Goal: Task Accomplishment & Management: Use online tool/utility

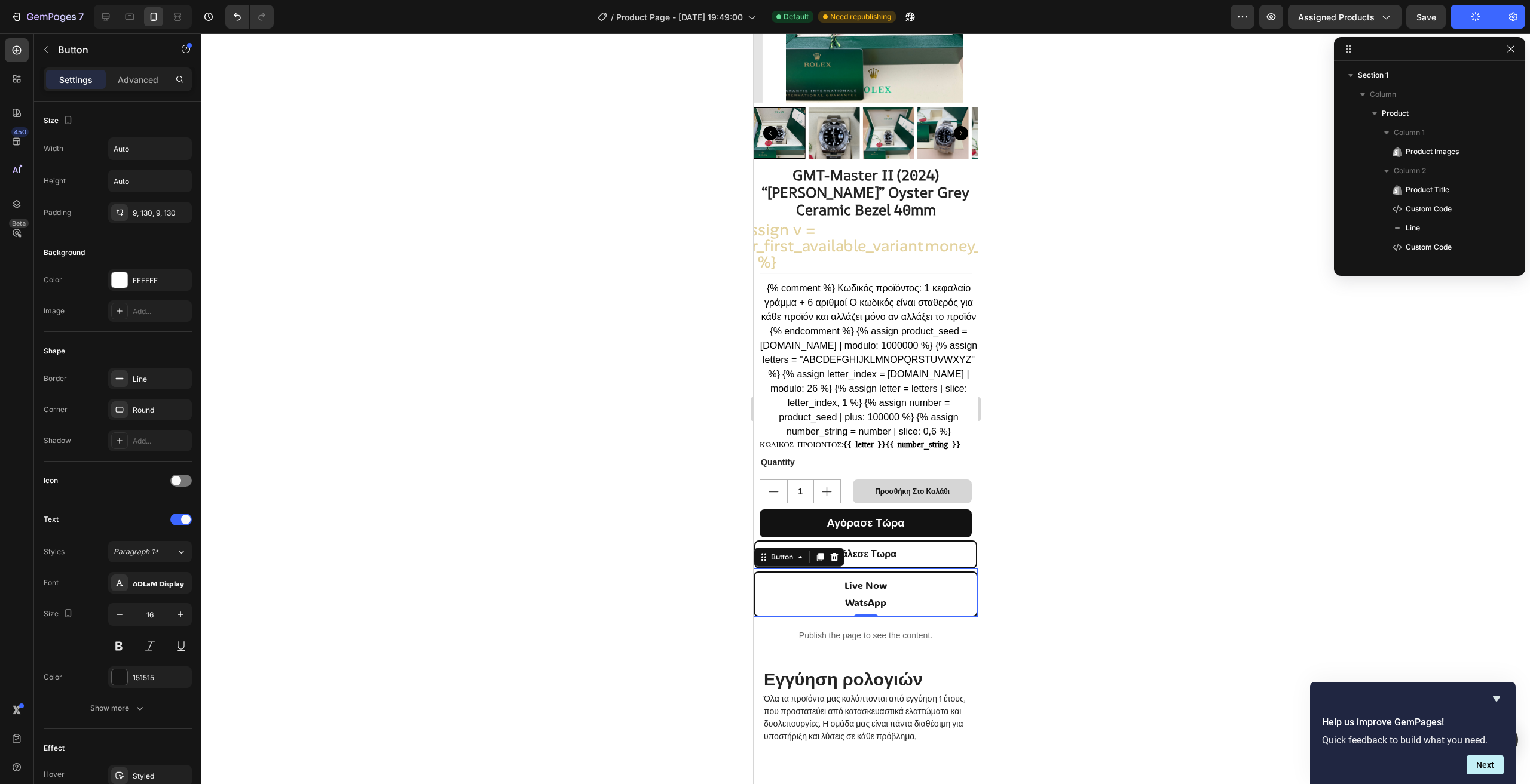
scroll to position [207, 0]
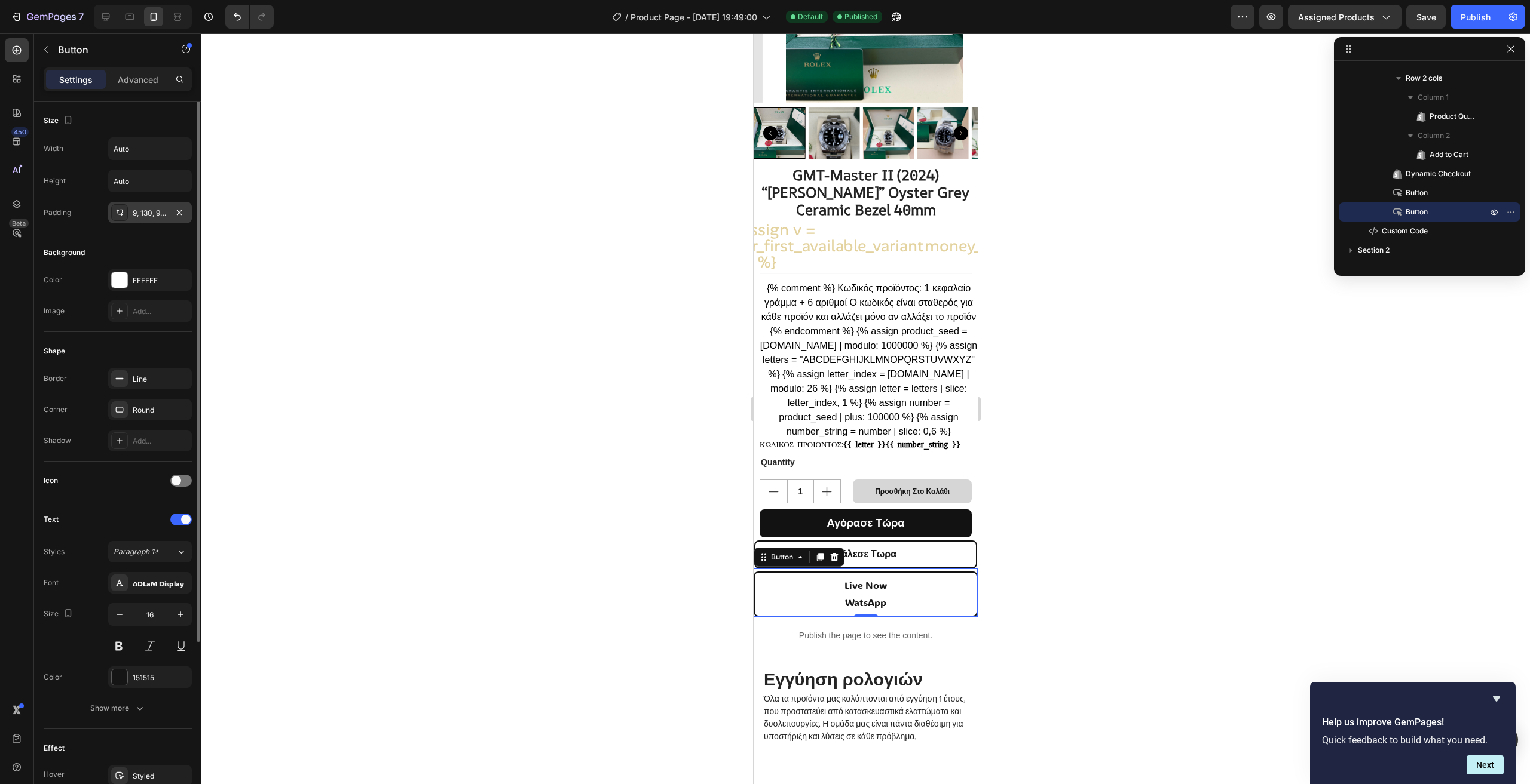
click at [144, 214] on div "9, 130, 9, 130" at bounding box center [150, 213] width 35 height 11
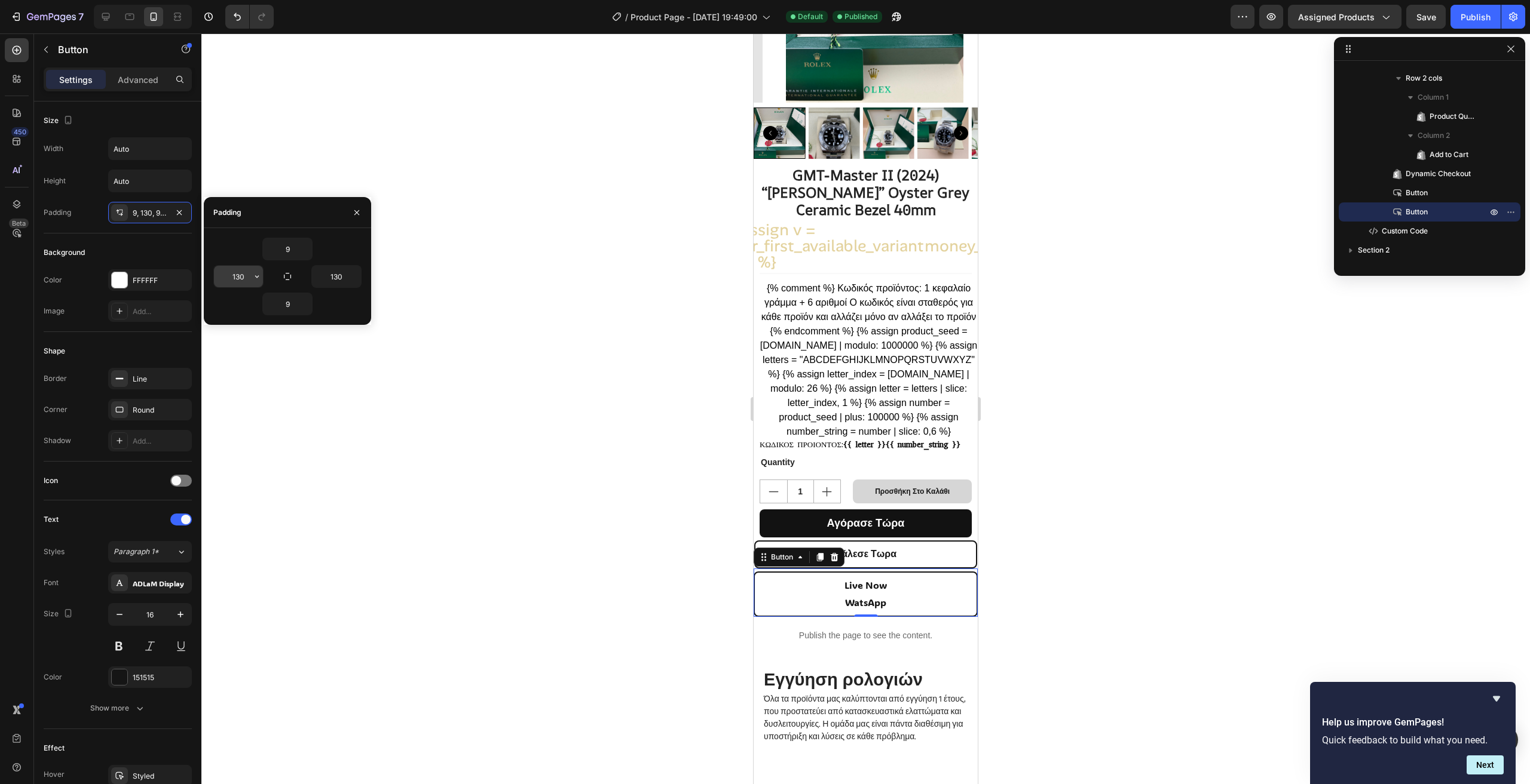
click at [243, 276] on input "130" at bounding box center [238, 276] width 49 height 21
type input "120"
click at [331, 269] on input "130" at bounding box center [337, 276] width 49 height 21
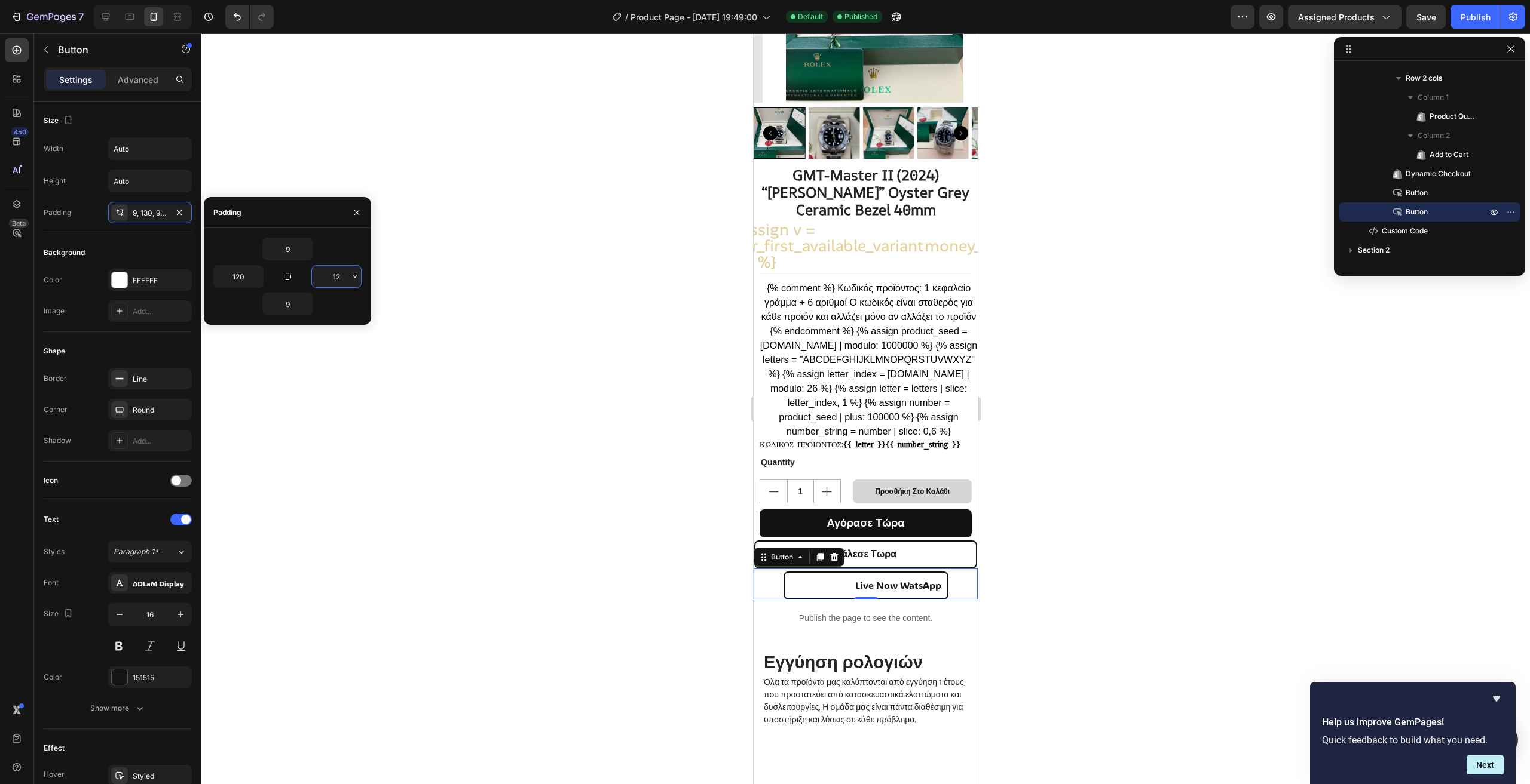
type input "120"
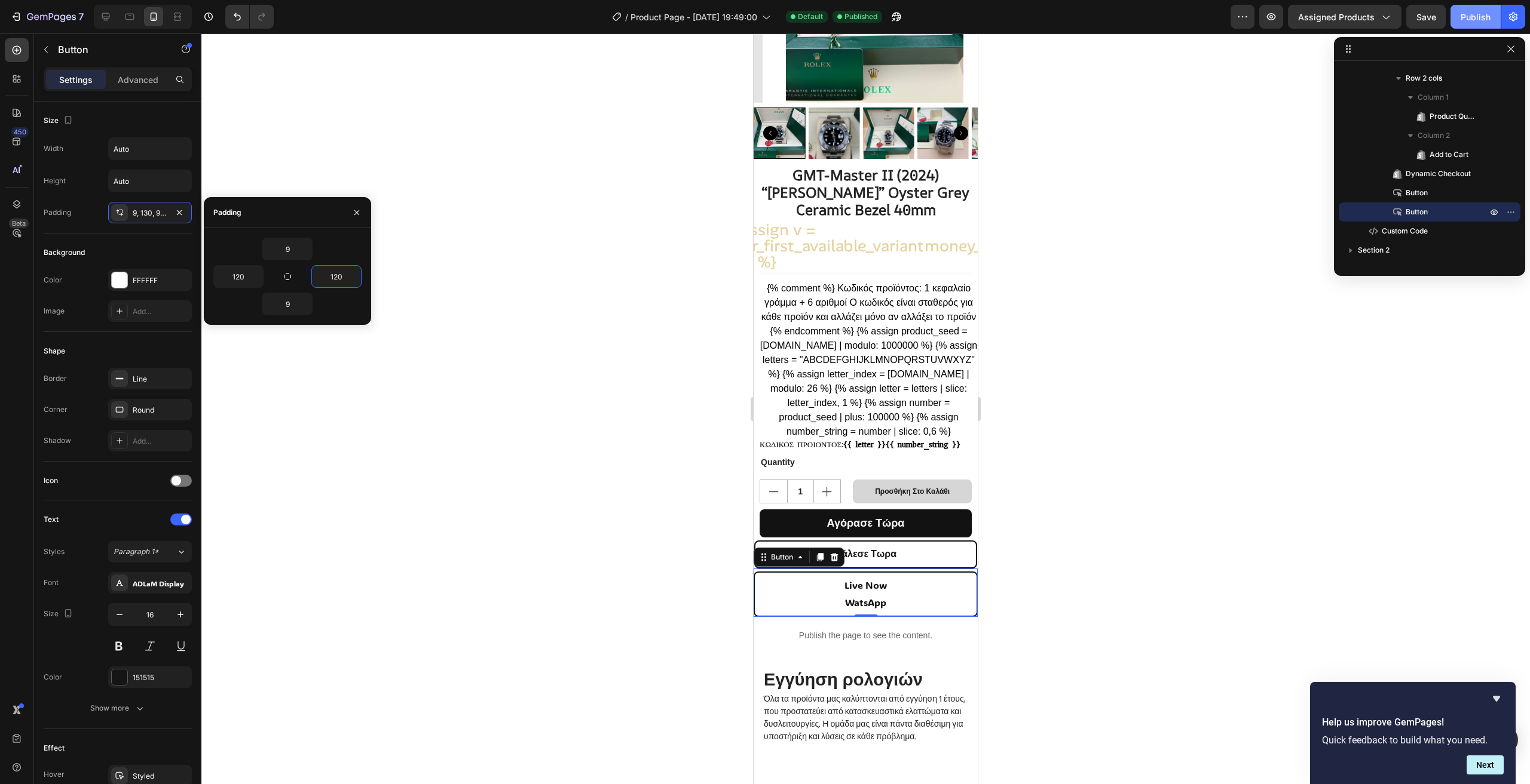
click at [1468, 14] on div "Publish" at bounding box center [1475, 17] width 30 height 12
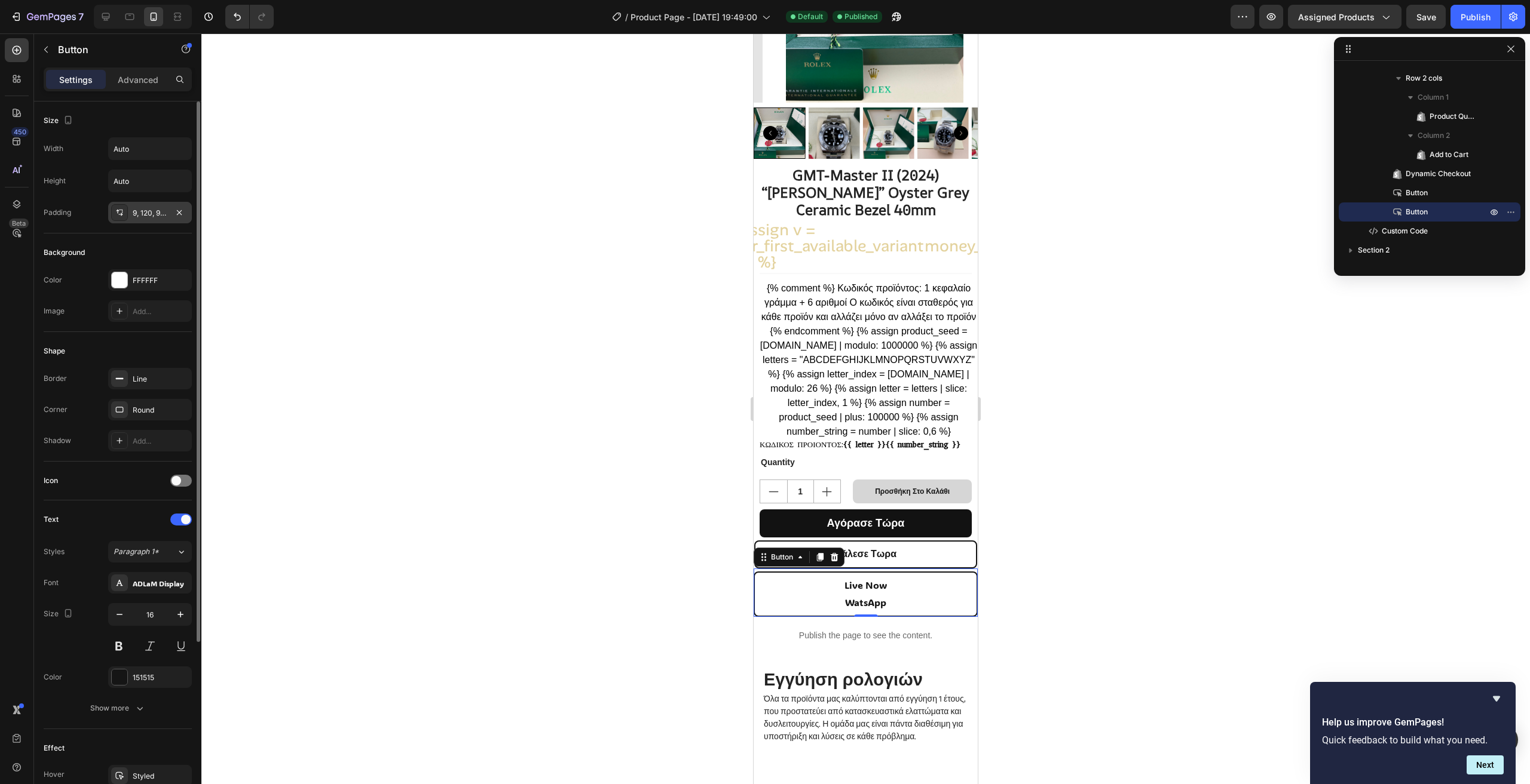
click at [151, 209] on div "9, 120, 9, 120" at bounding box center [150, 213] width 35 height 11
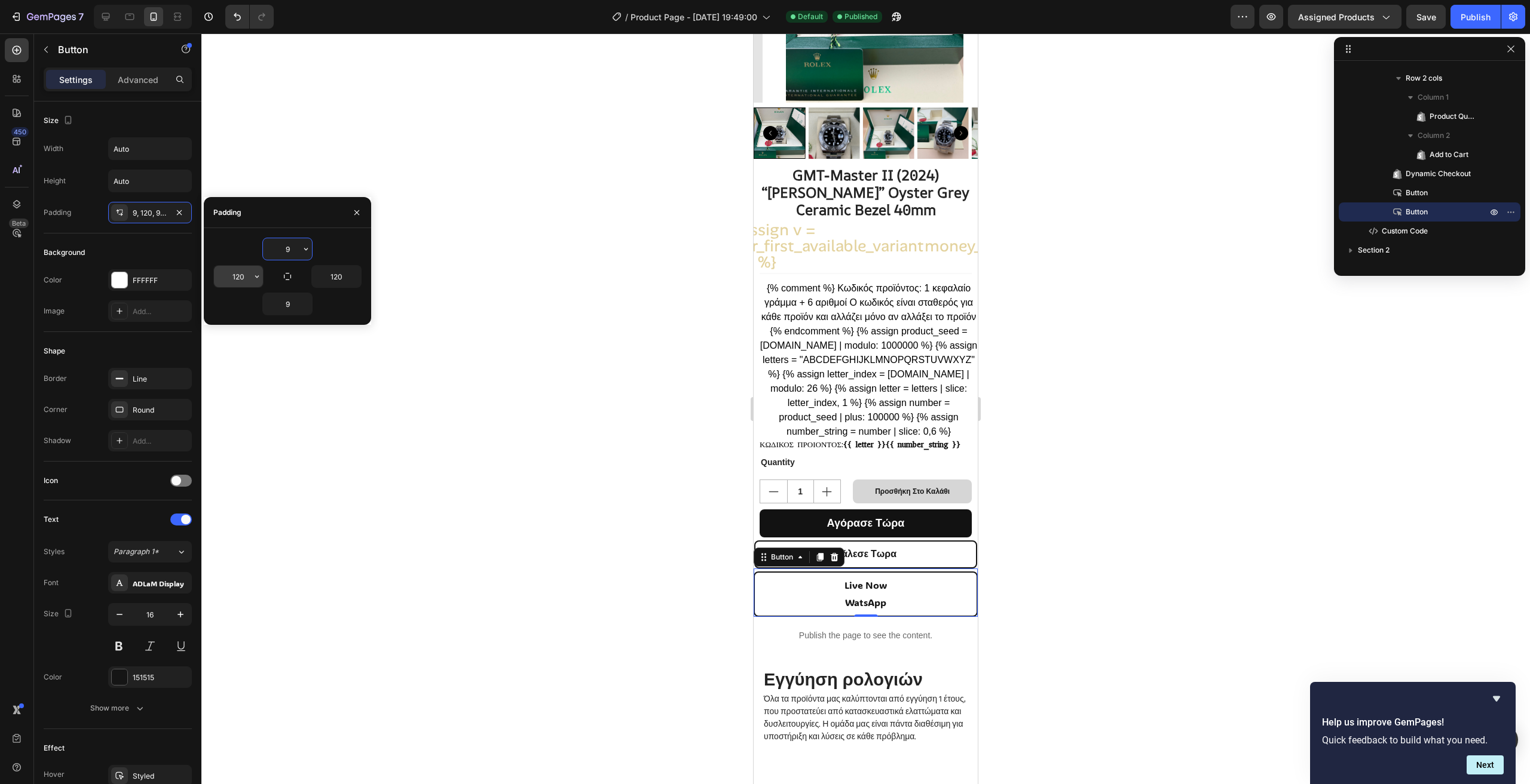
click at [243, 274] on input "120" at bounding box center [238, 276] width 49 height 21
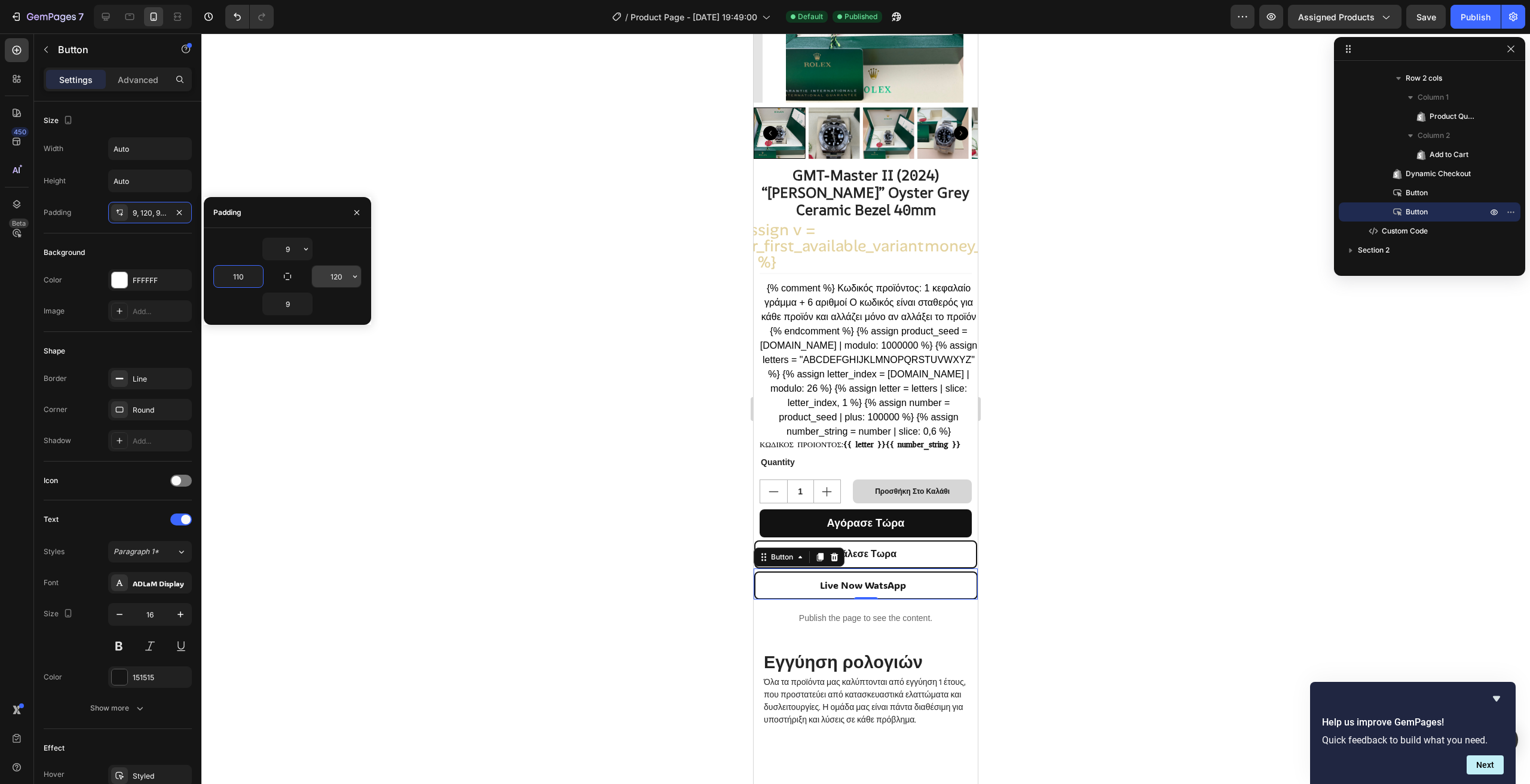
type input "110"
click at [338, 275] on input "120" at bounding box center [337, 276] width 49 height 21
type input "110"
click at [1469, 9] on button "Publish" at bounding box center [1476, 16] width 50 height 24
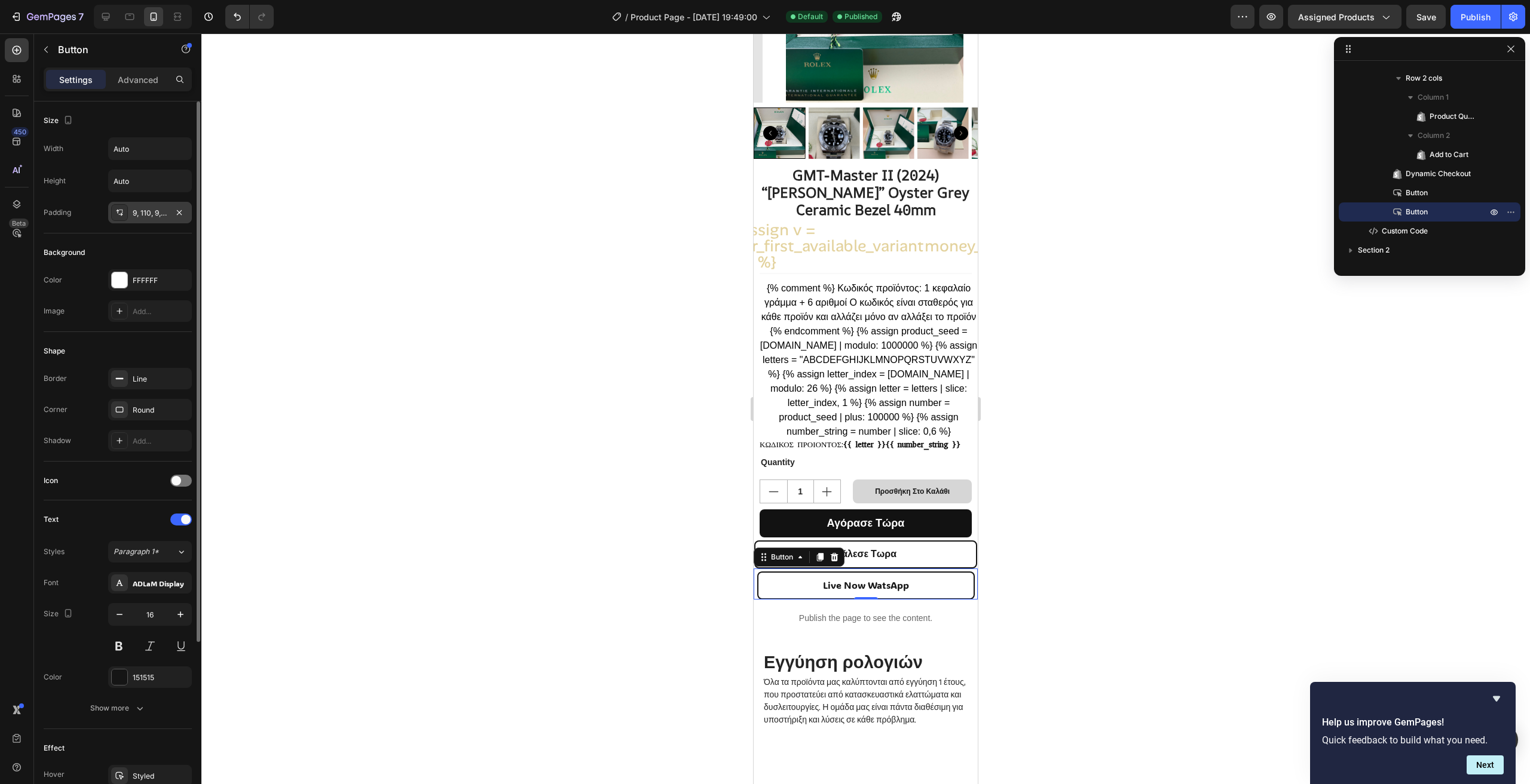
click at [135, 212] on div "9, 110, 9, 110" at bounding box center [150, 213] width 35 height 11
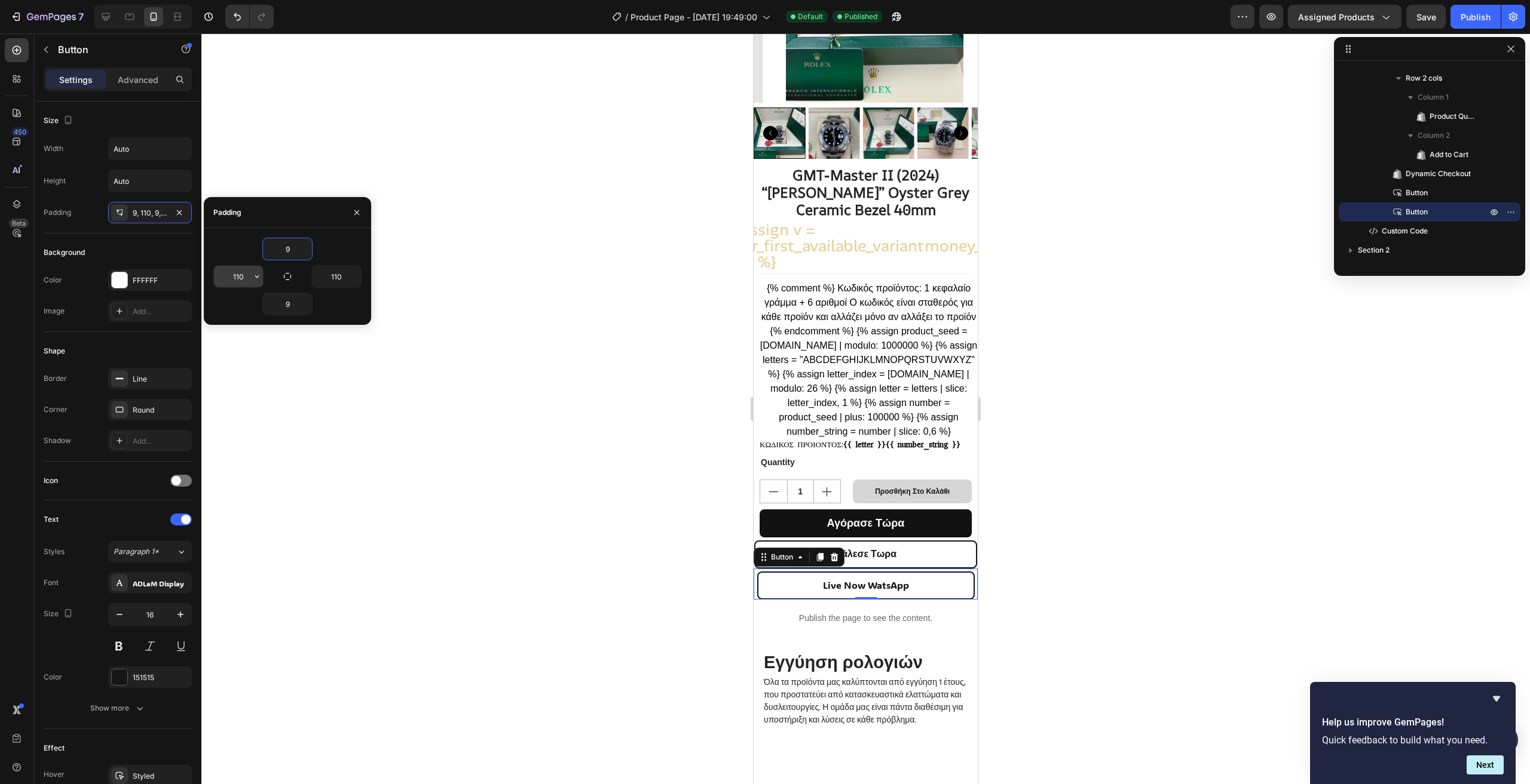
click at [246, 275] on input "110" at bounding box center [238, 276] width 49 height 21
type input "115"
click at [332, 275] on input "110" at bounding box center [337, 276] width 49 height 21
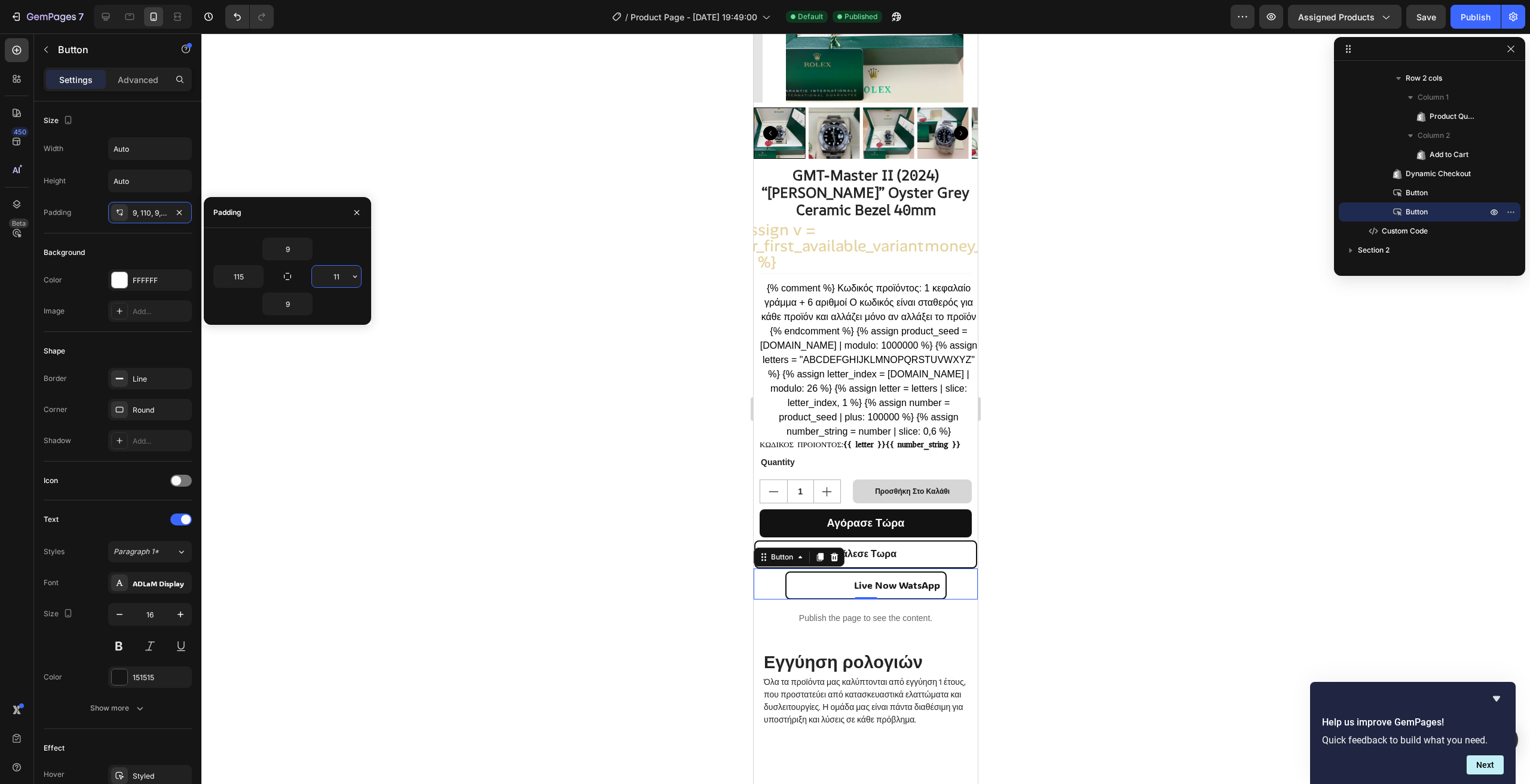
type input "115"
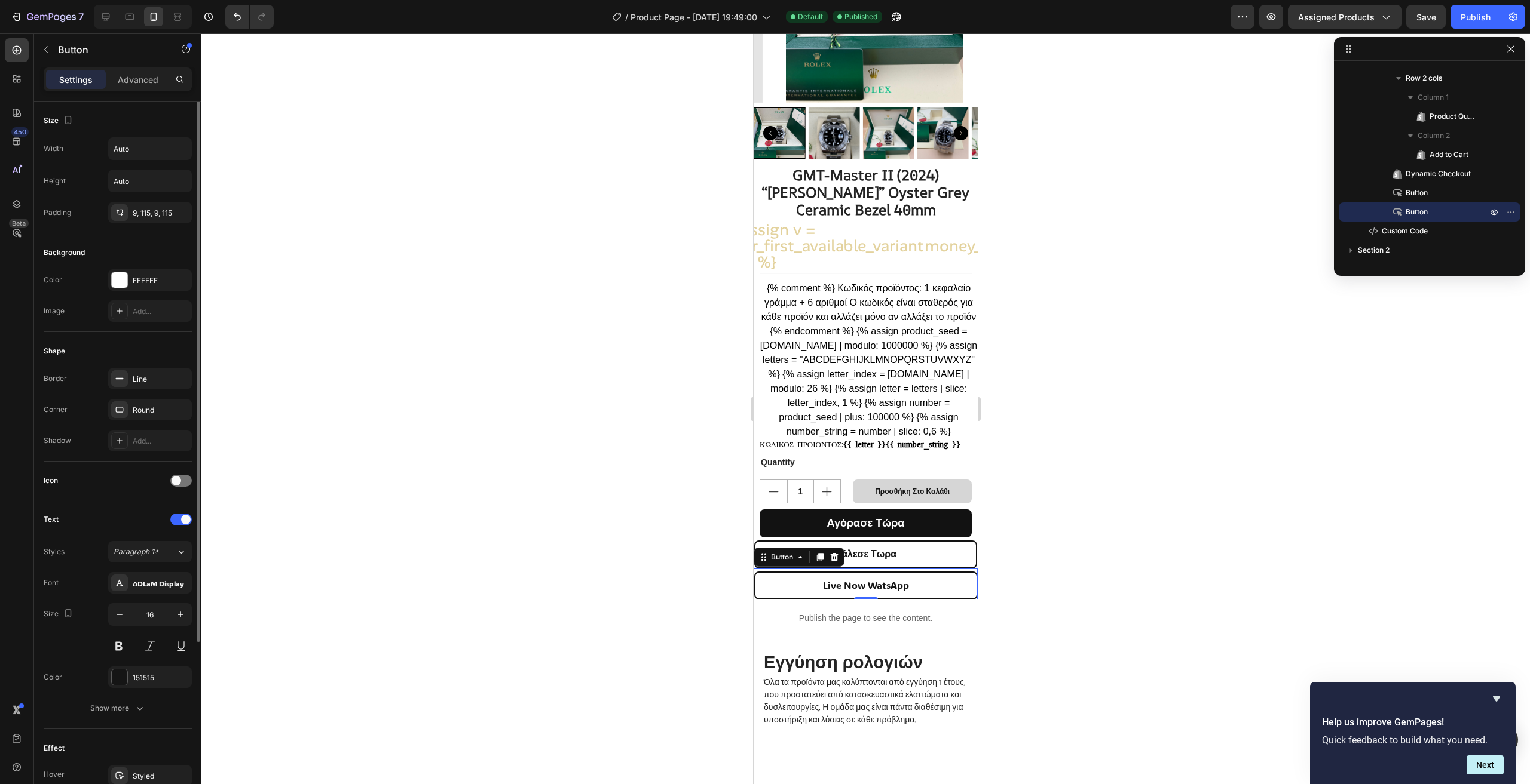
click at [155, 255] on div "Background" at bounding box center [118, 253] width 148 height 19
click at [1475, 14] on div "Publish" at bounding box center [1475, 17] width 30 height 12
click at [55, 46] on button "button" at bounding box center [46, 50] width 19 height 19
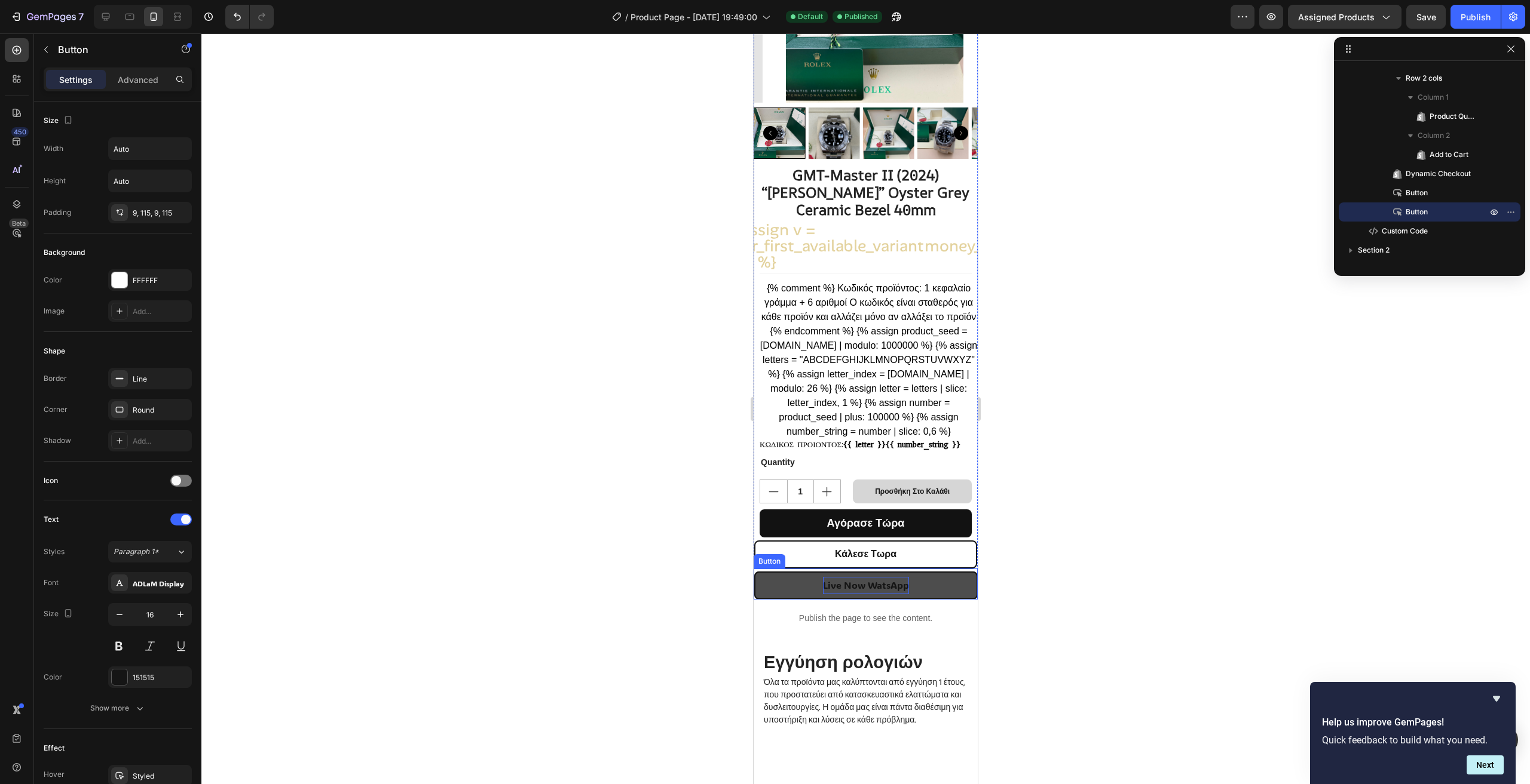
click at [837, 594] on p "Live Now WatsApp" at bounding box center [866, 585] width 86 height 17
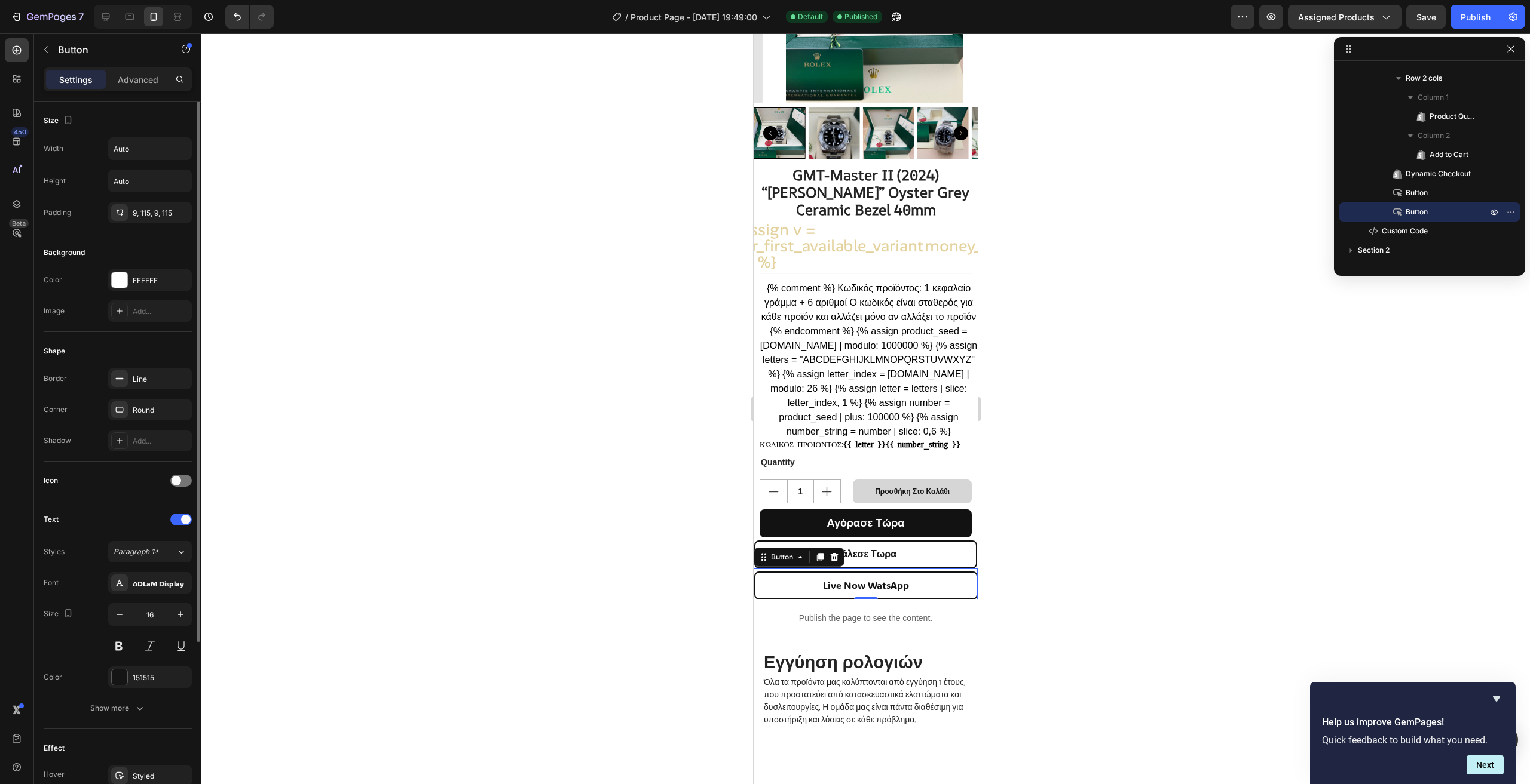
click at [157, 593] on div "Font ADLaM Display Size 16 Color 151515 Show more" at bounding box center [118, 646] width 148 height 147
click at [160, 586] on div "ADLaM Display" at bounding box center [160, 583] width 56 height 11
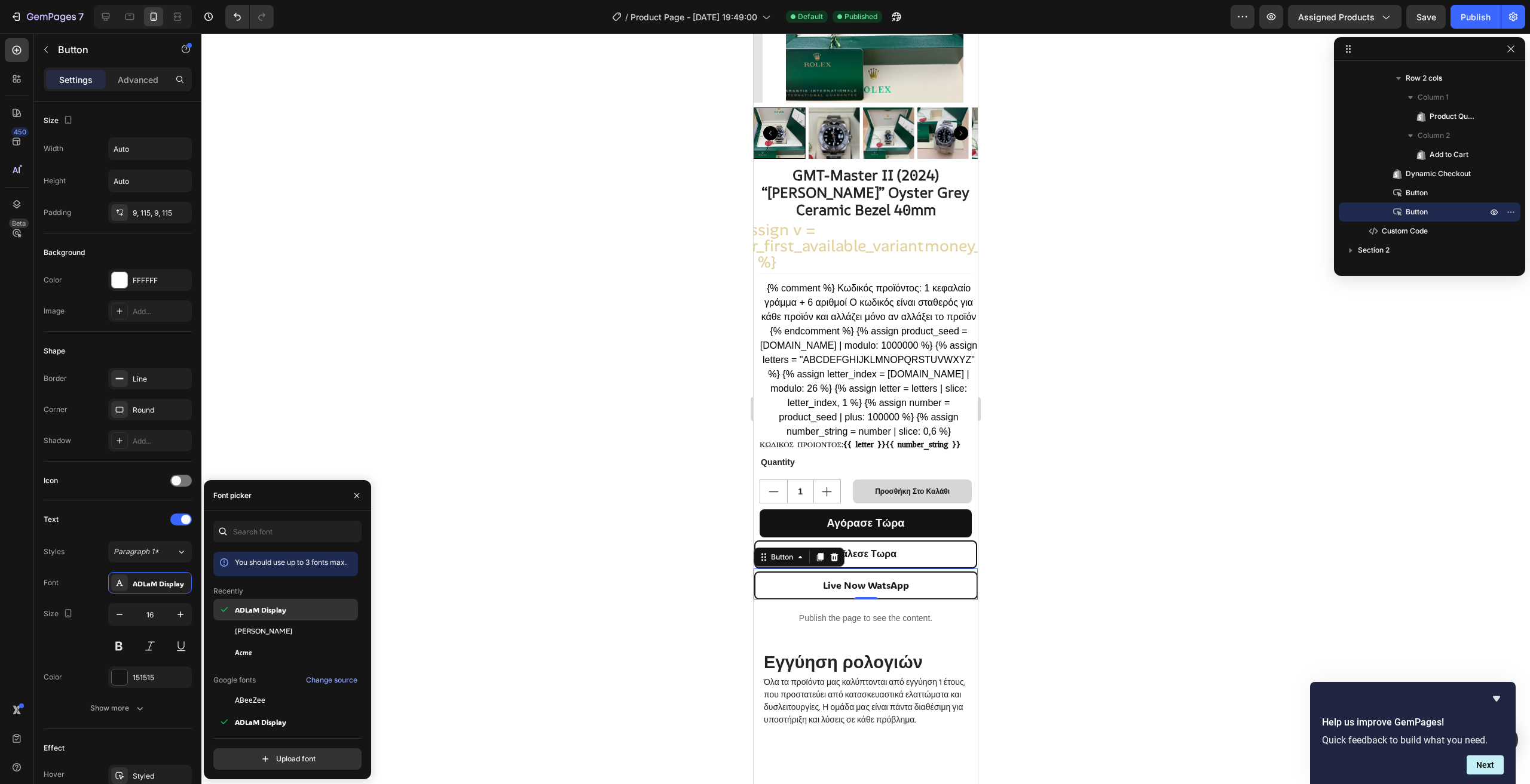
scroll to position [59, 0]
click at [280, 564] on div "[PERSON_NAME]" at bounding box center [286, 571] width 145 height 21
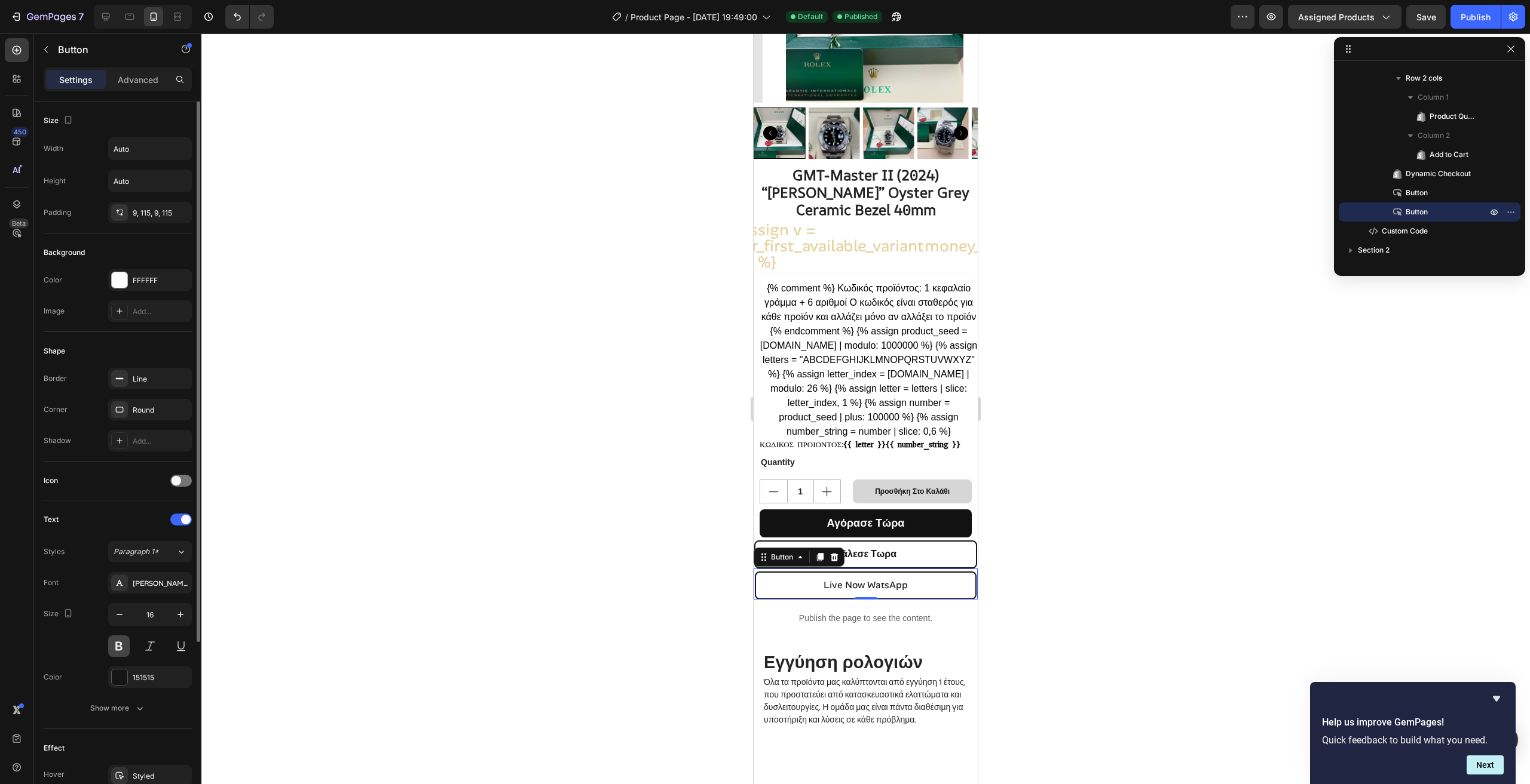
click at [120, 646] on button at bounding box center [118, 646] width 21 height 21
click at [1471, 17] on div "Publish" at bounding box center [1475, 17] width 30 height 12
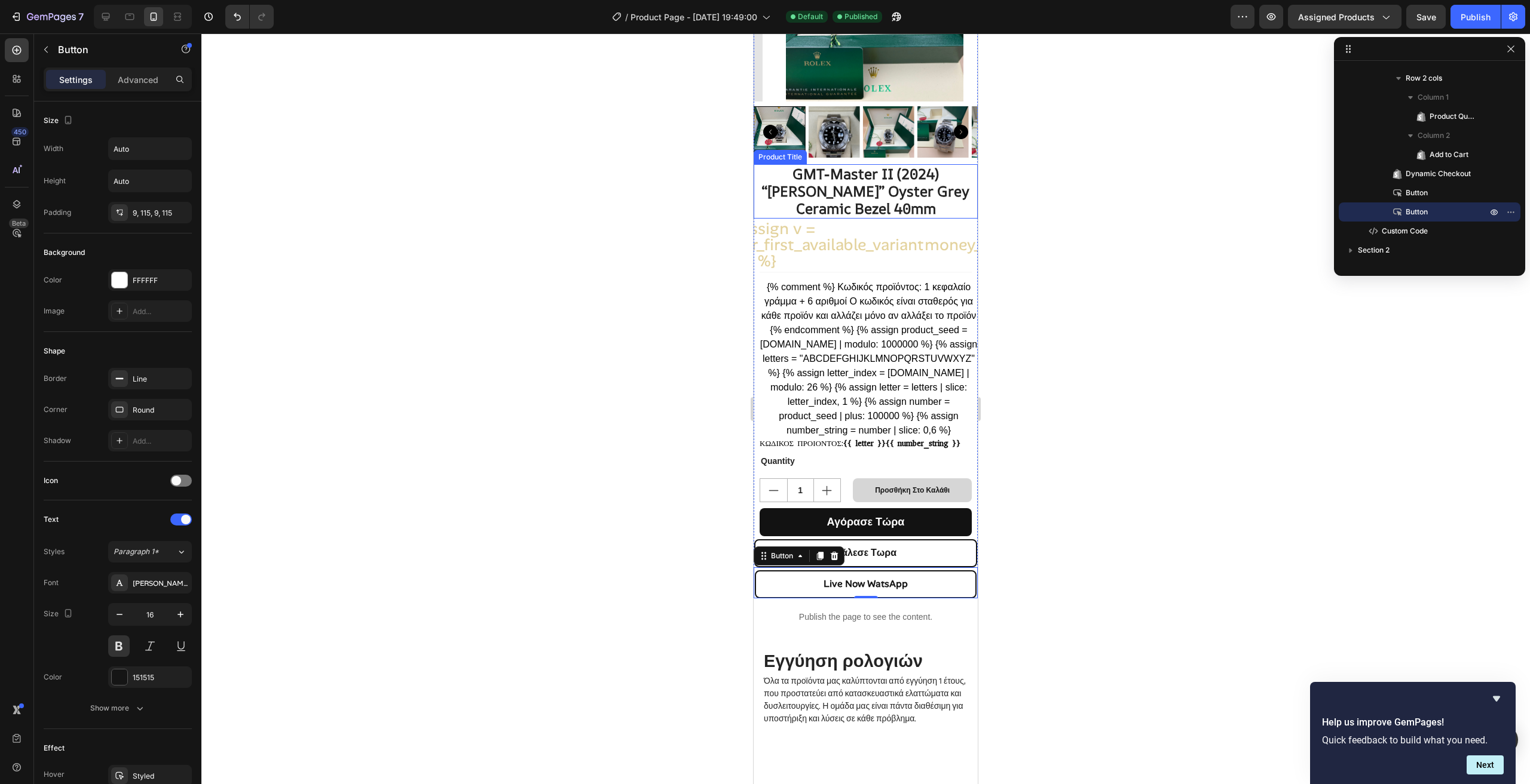
scroll to position [179, 0]
click at [916, 273] on div at bounding box center [865, 274] width 212 height 1
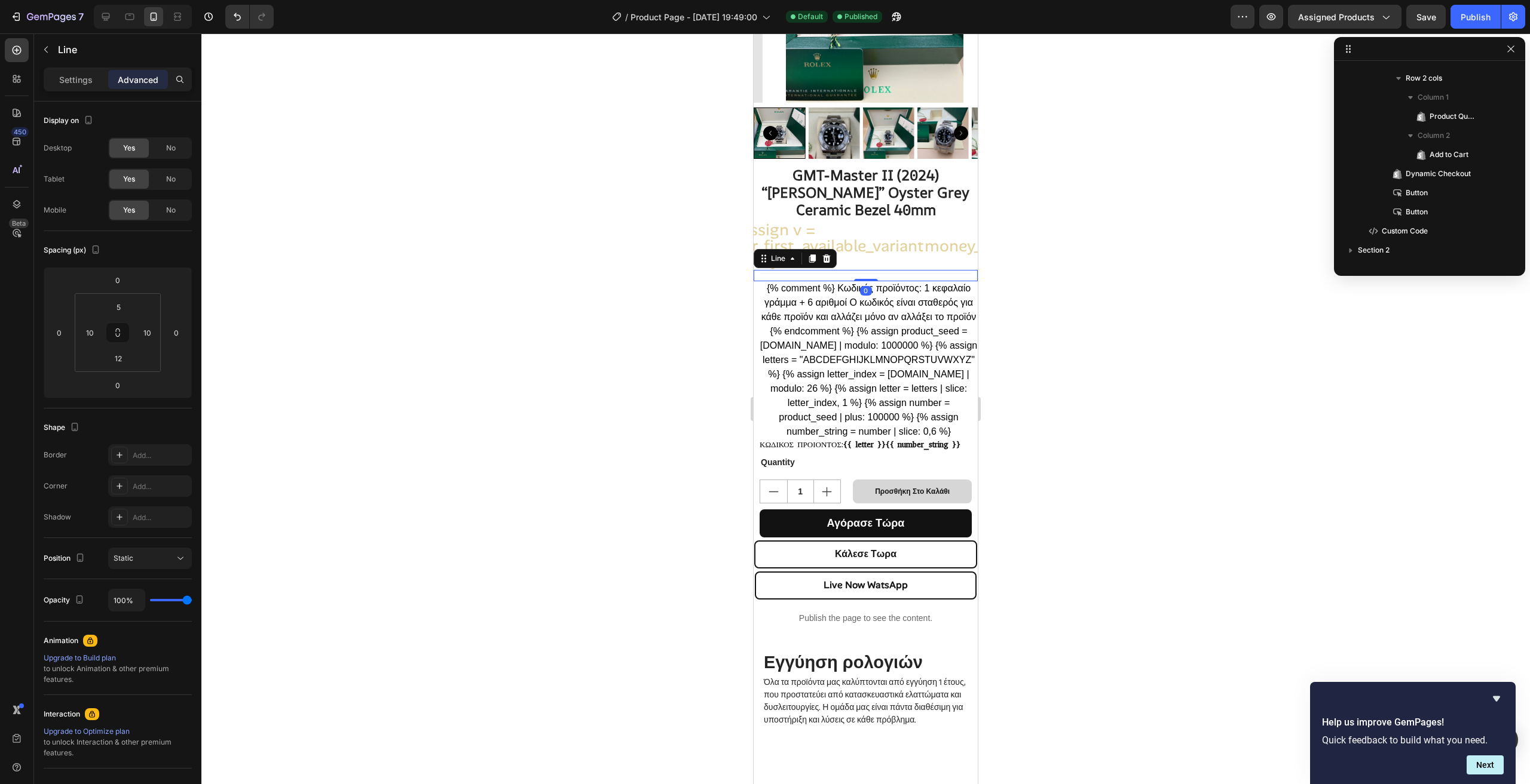
scroll to position [74, 0]
click at [811, 254] on icon at bounding box center [812, 258] width 6 height 8
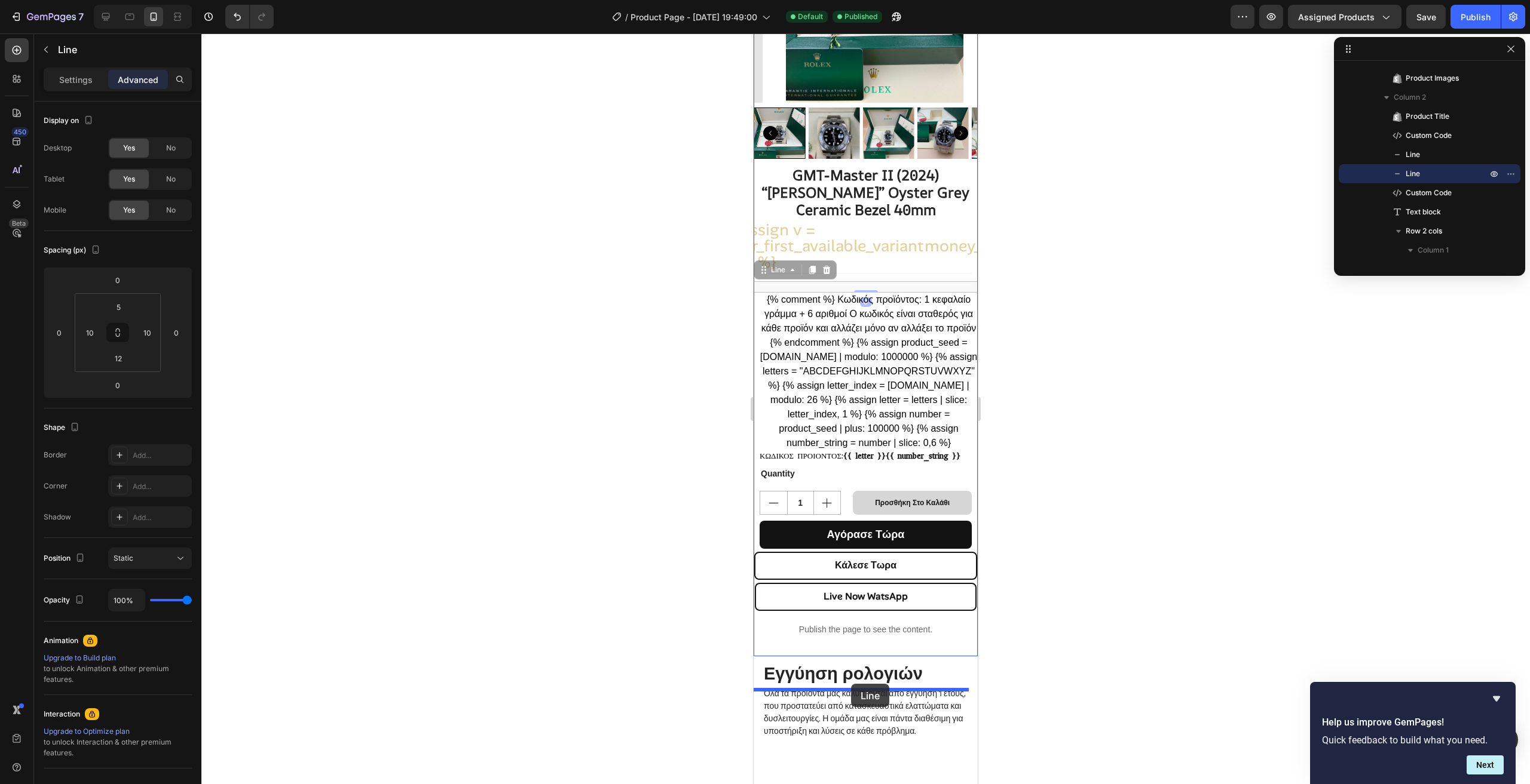
drag, startPoint x: 779, startPoint y: 263, endPoint x: 851, endPoint y: 684, distance: 427.1
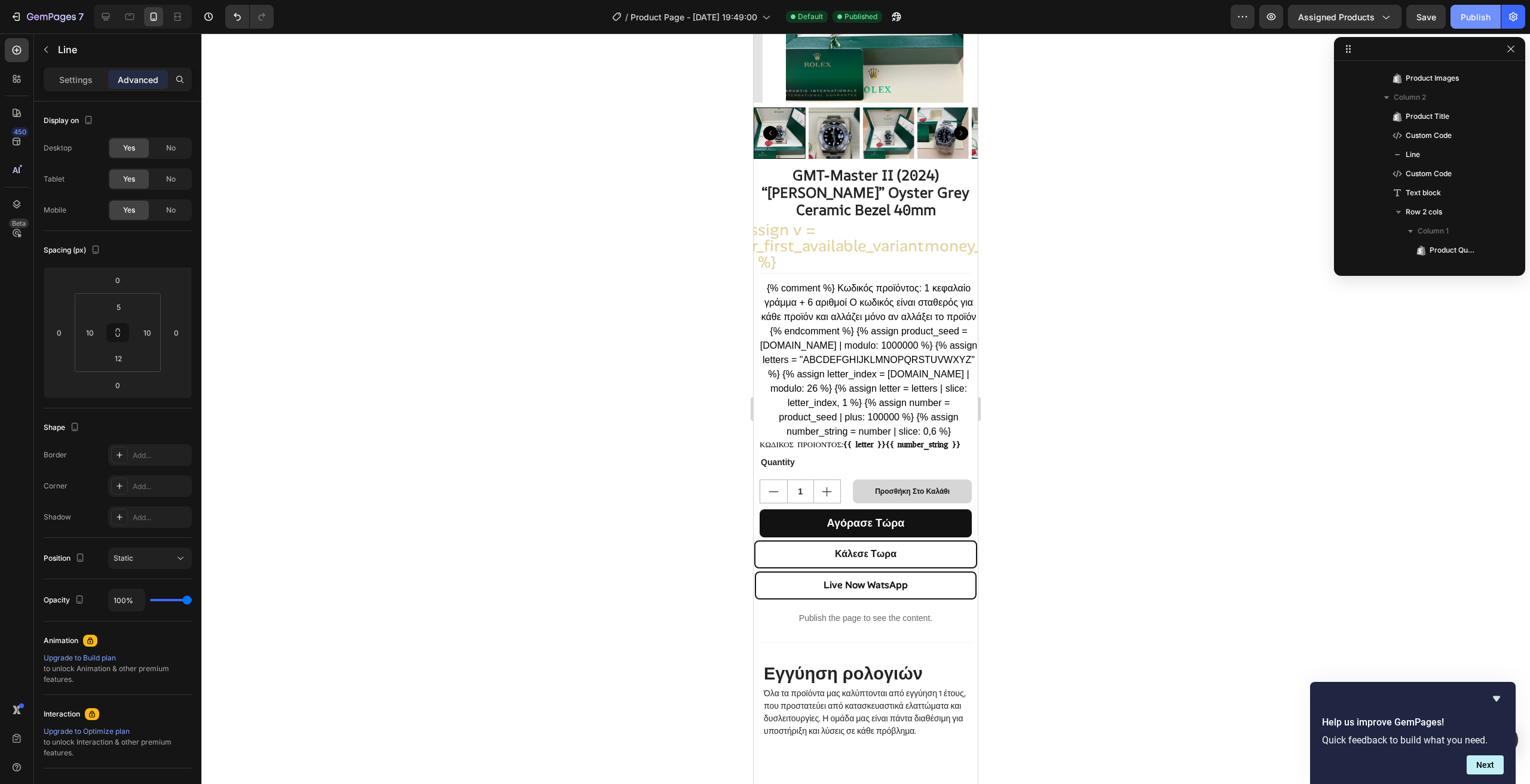
click at [1482, 21] on div "Publish" at bounding box center [1475, 17] width 30 height 12
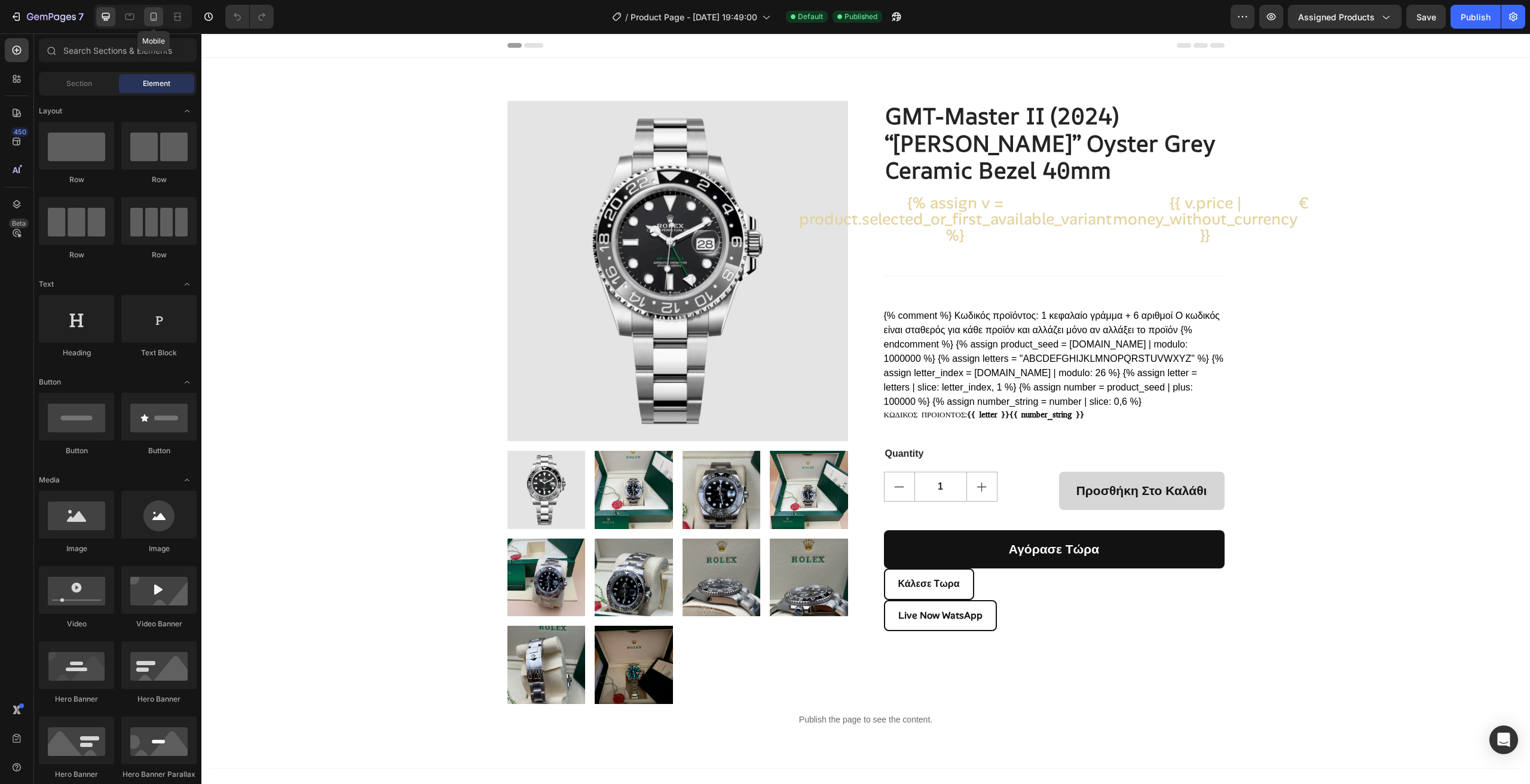
click at [150, 13] on icon at bounding box center [153, 17] width 12 height 12
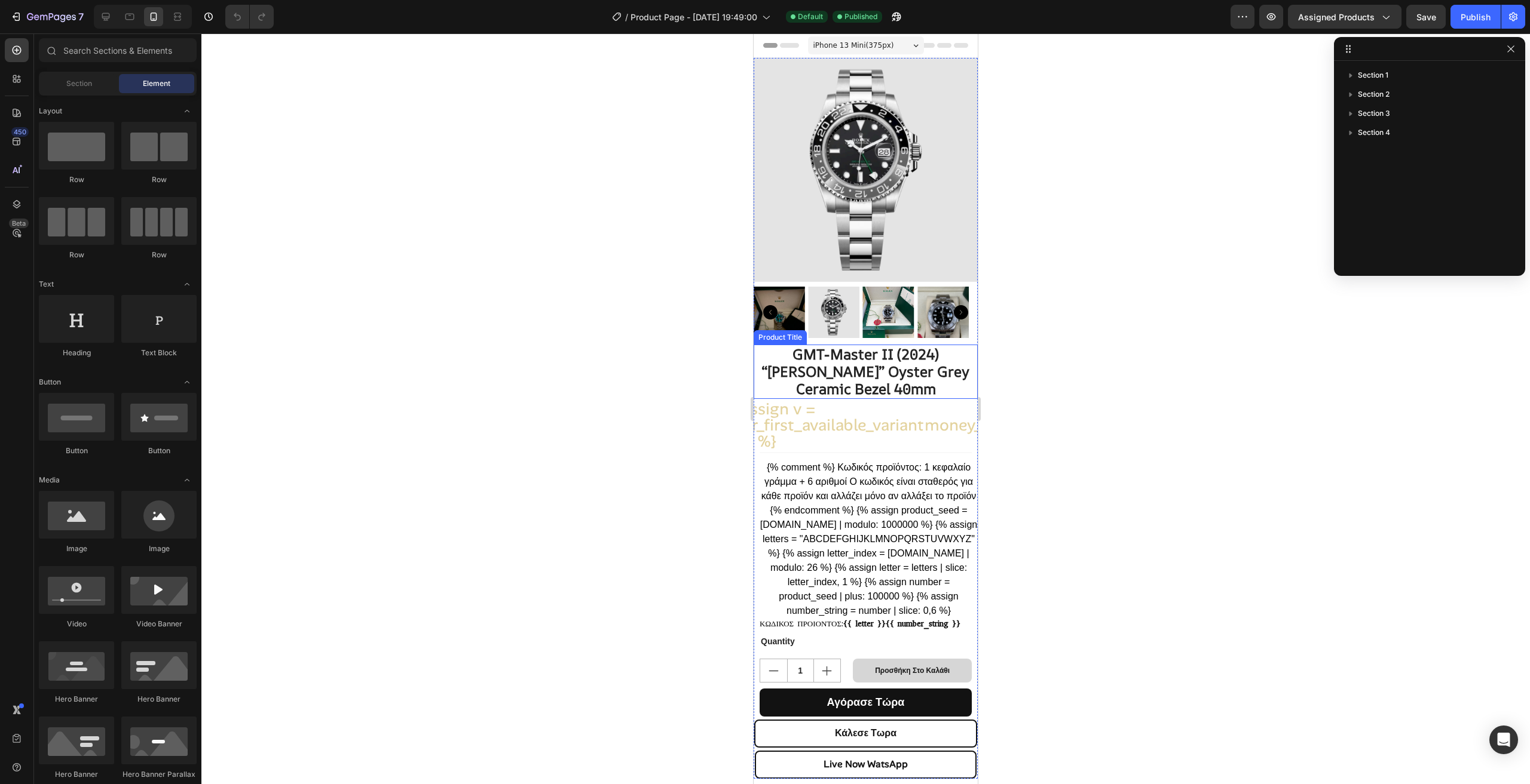
click at [912, 365] on h2 "GMT-Master II (2024) “[PERSON_NAME]” Oyster Grey Ceramic Bezel 40mm" at bounding box center [865, 371] width 212 height 54
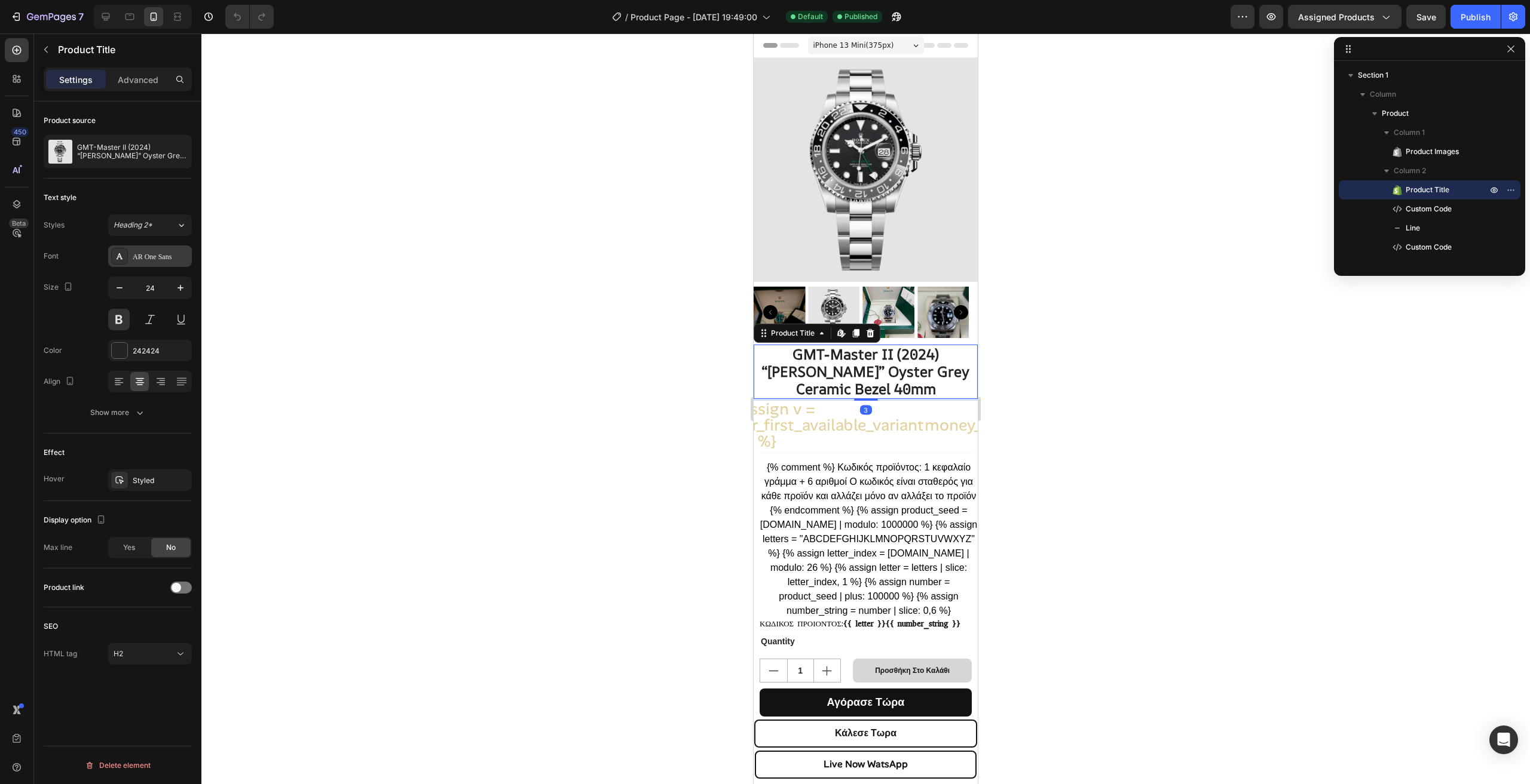
click at [146, 252] on div "AR One Sans" at bounding box center [160, 256] width 56 height 11
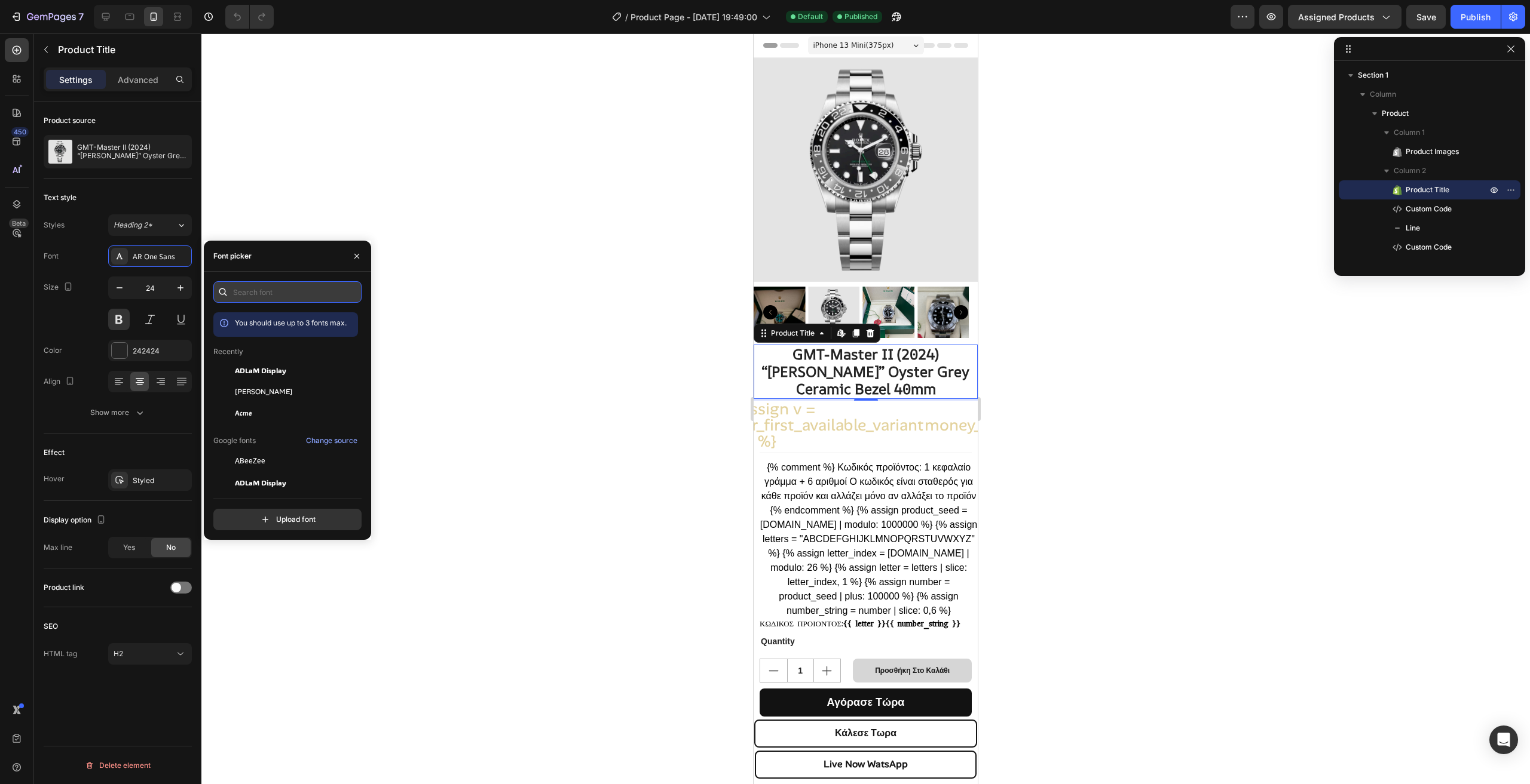
click at [304, 294] on input "text" at bounding box center [287, 292] width 148 height 21
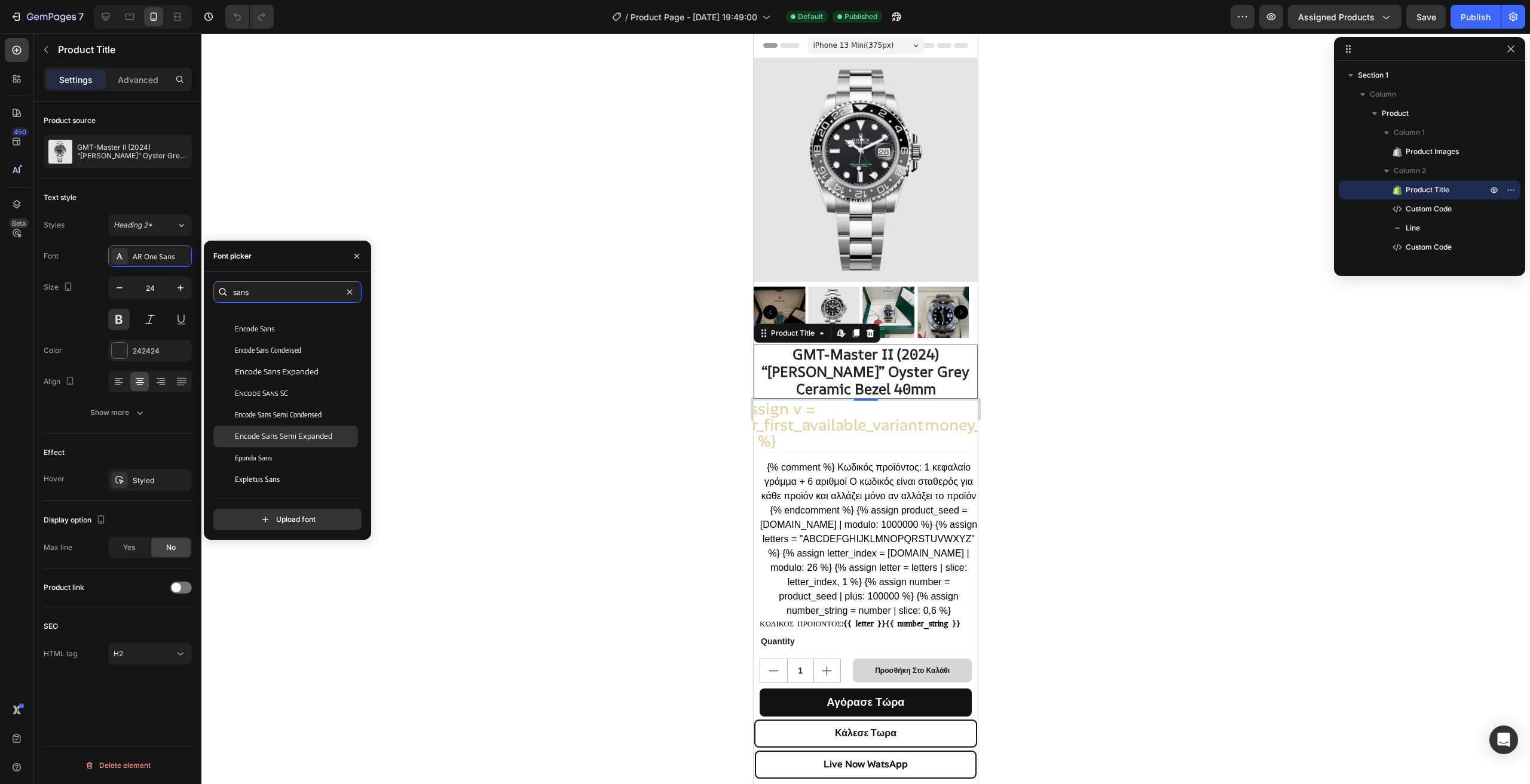
scroll to position [418, 0]
type input "sans"
click at [305, 364] on div "DM Sans" at bounding box center [295, 359] width 121 height 11
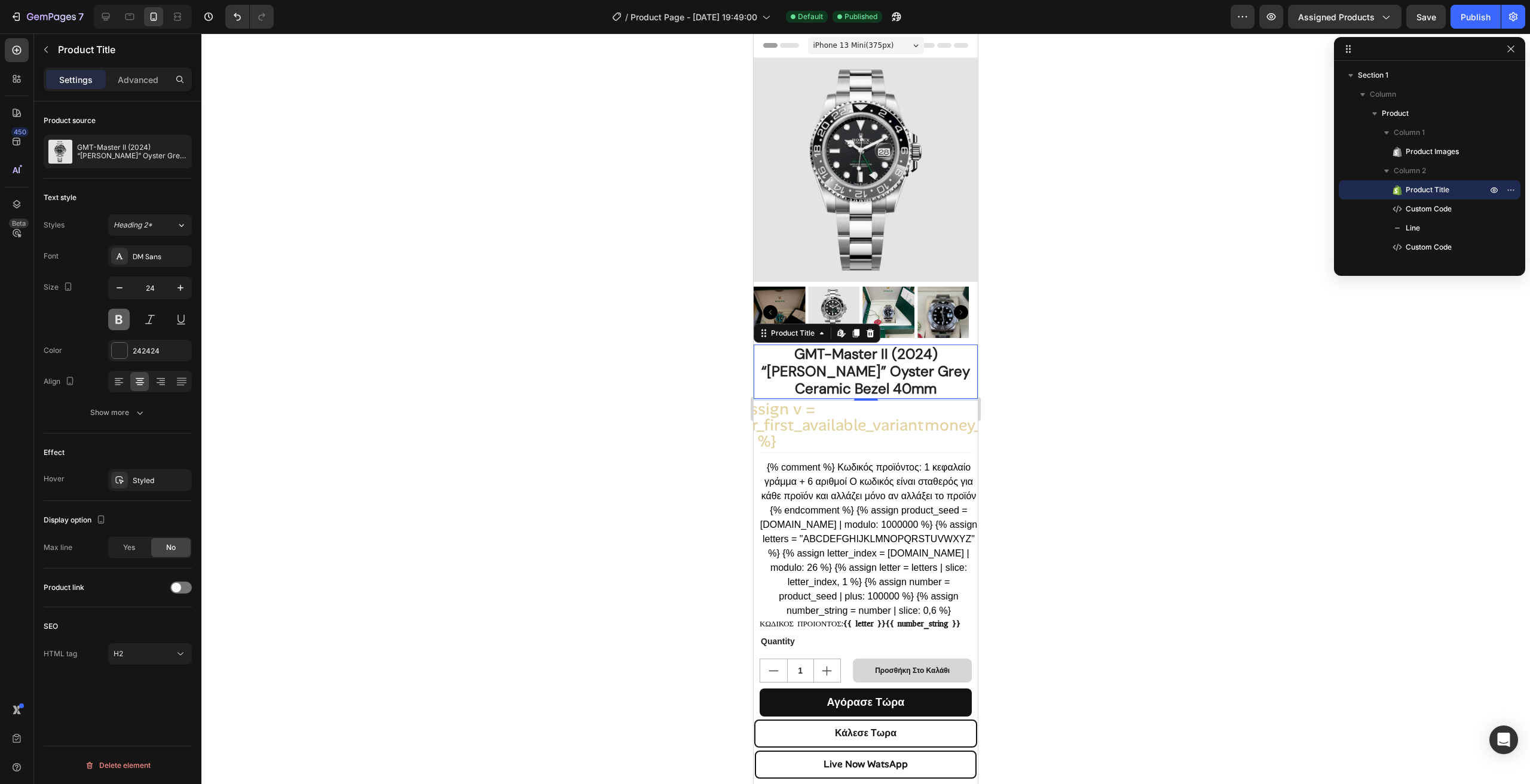
click at [120, 323] on button at bounding box center [118, 319] width 21 height 21
click at [115, 287] on icon "button" at bounding box center [120, 288] width 12 height 12
type input "23"
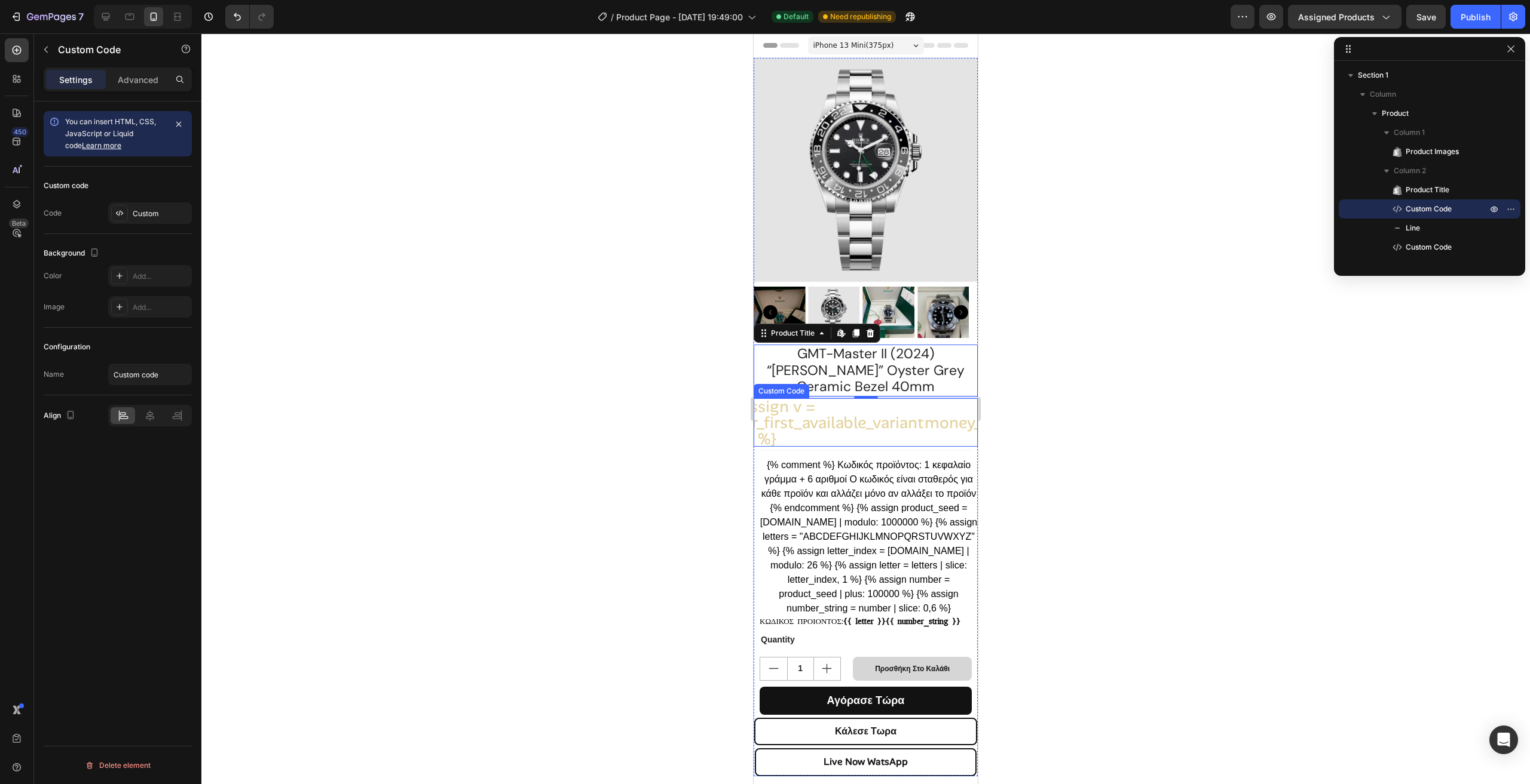
click at [850, 422] on span "{% assign v = product.selected_or_first_available_variant %} {{ v.price | money…" at bounding box center [865, 422] width 224 height 48
click at [1472, 12] on div "Publish" at bounding box center [1475, 17] width 30 height 12
click at [121, 211] on icon at bounding box center [120, 213] width 10 height 10
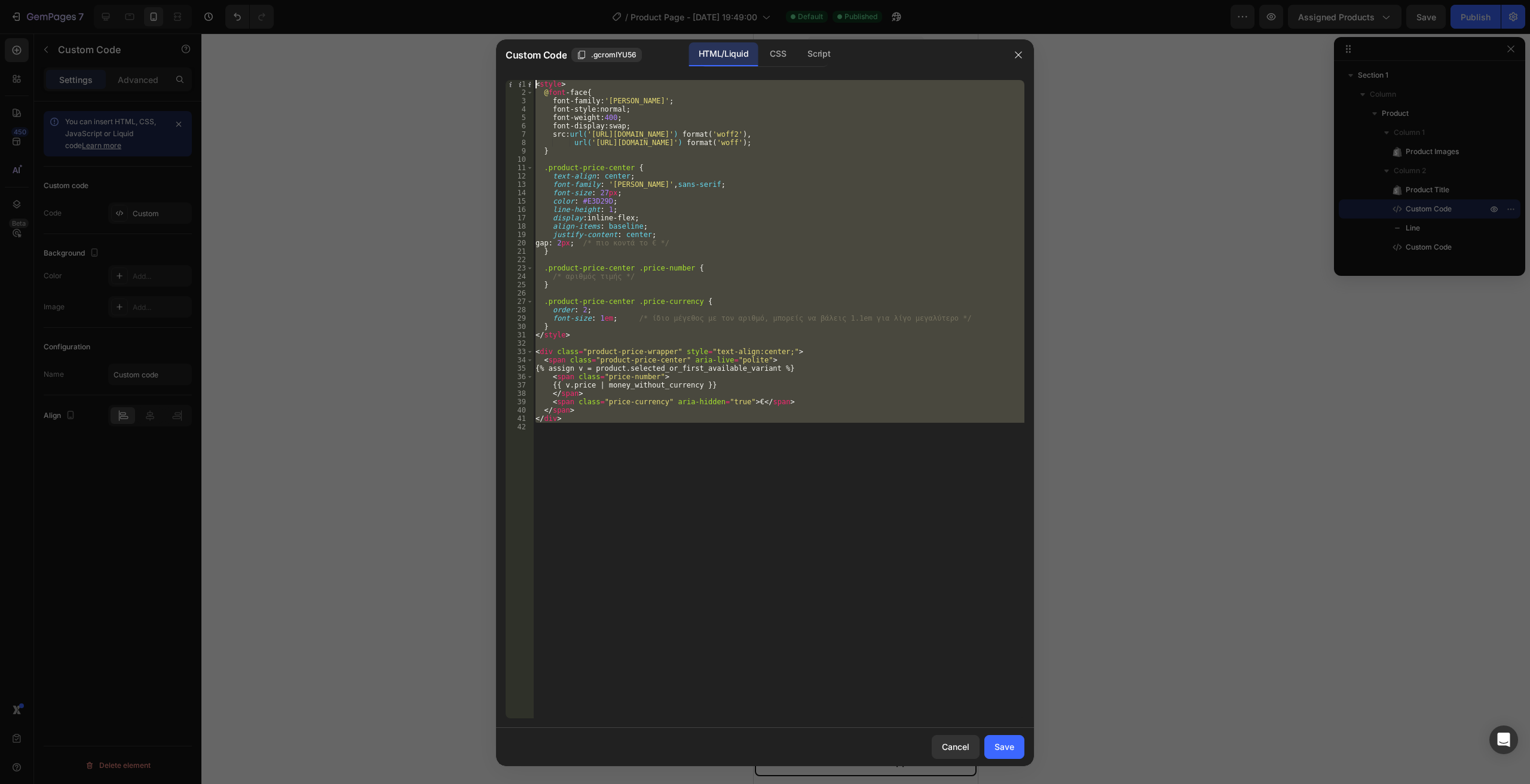
drag, startPoint x: 656, startPoint y: 449, endPoint x: 430, endPoint y: 56, distance: 453.3
click at [430, 56] on div "Custom Code .gcromIYU56 HTML/Liquid CSS Script 1 2 3 4 5 6 7 8 9 10 11 12 13 14…" at bounding box center [765, 392] width 1530 height 784
type textarea "<style> @font-face {"
paste textarea
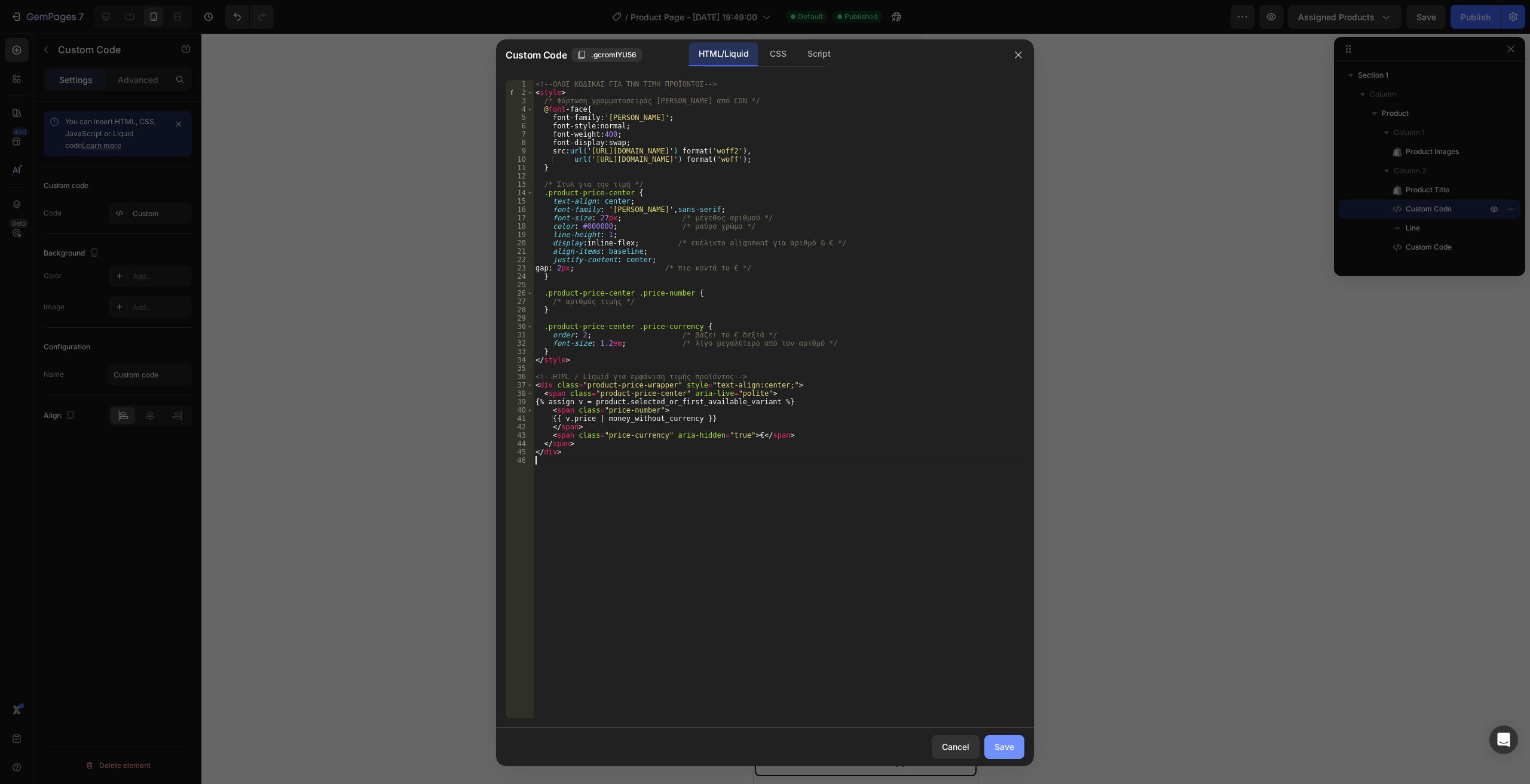
click at [1006, 741] on div "Save" at bounding box center [1004, 747] width 20 height 12
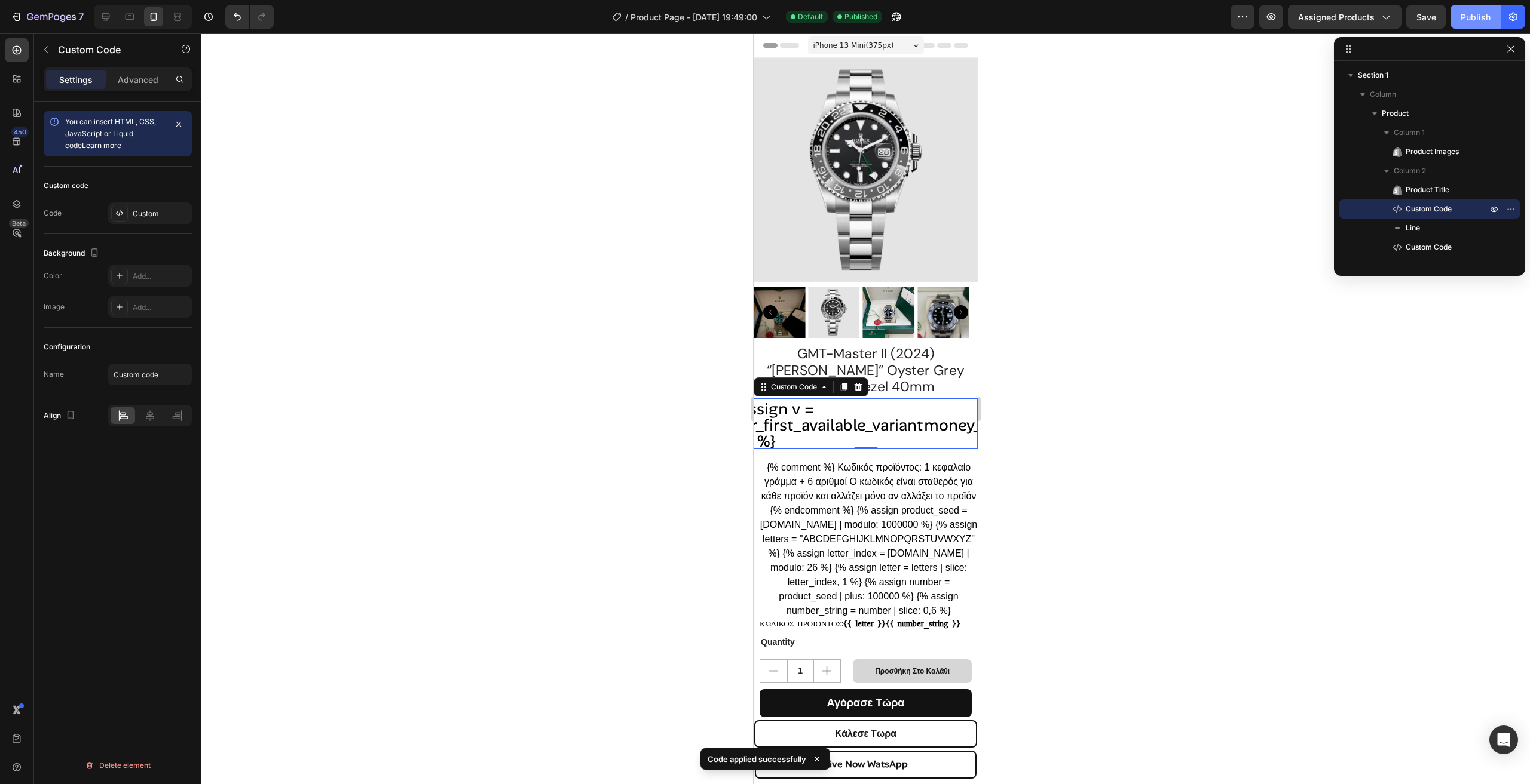
click at [1474, 20] on div "Publish" at bounding box center [1475, 17] width 30 height 12
click at [148, 213] on div "Custom" at bounding box center [160, 214] width 56 height 11
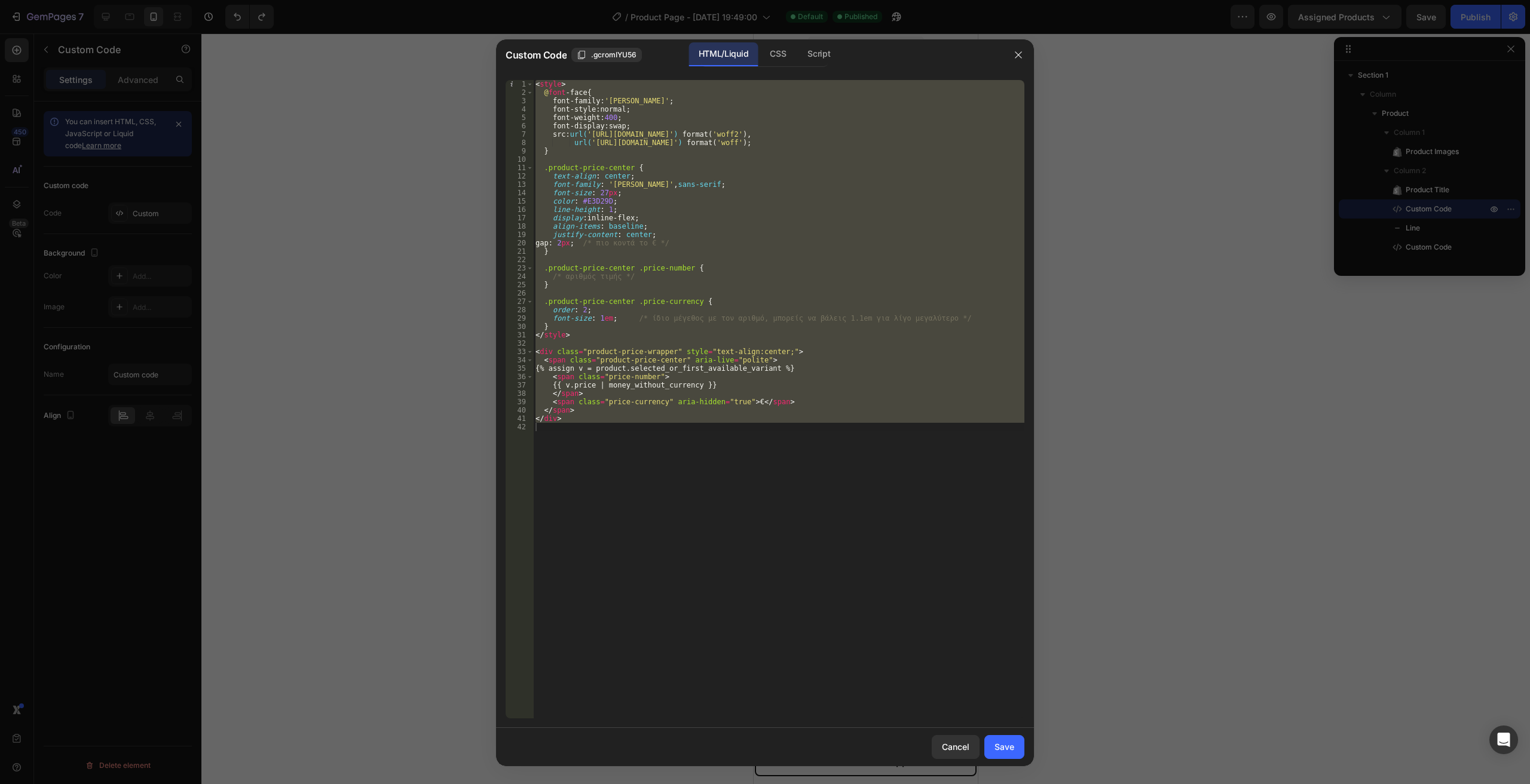
click at [733, 252] on div "< style > @ font -face { font-family : ' Alan Sans ' ; font-style : normal ; fo…" at bounding box center [779, 399] width 491 height 639
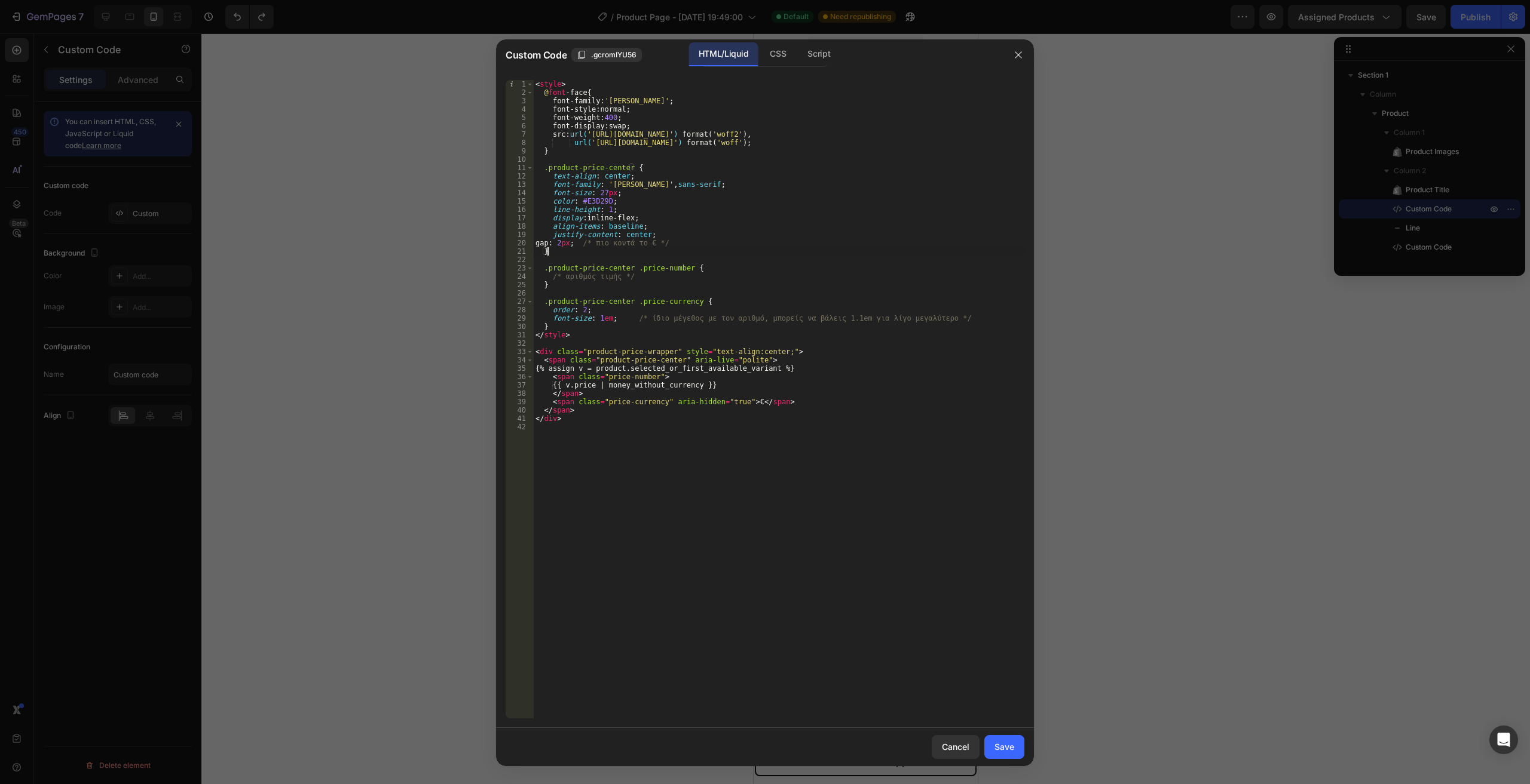
click at [605, 200] on div "< style > @ font -face { font-family : ' Alan Sans ' ; font-style : normal ; fo…" at bounding box center [779, 407] width 491 height 655
type textarea "color: #000000;"
click at [1014, 749] on button "Save" at bounding box center [1004, 747] width 40 height 24
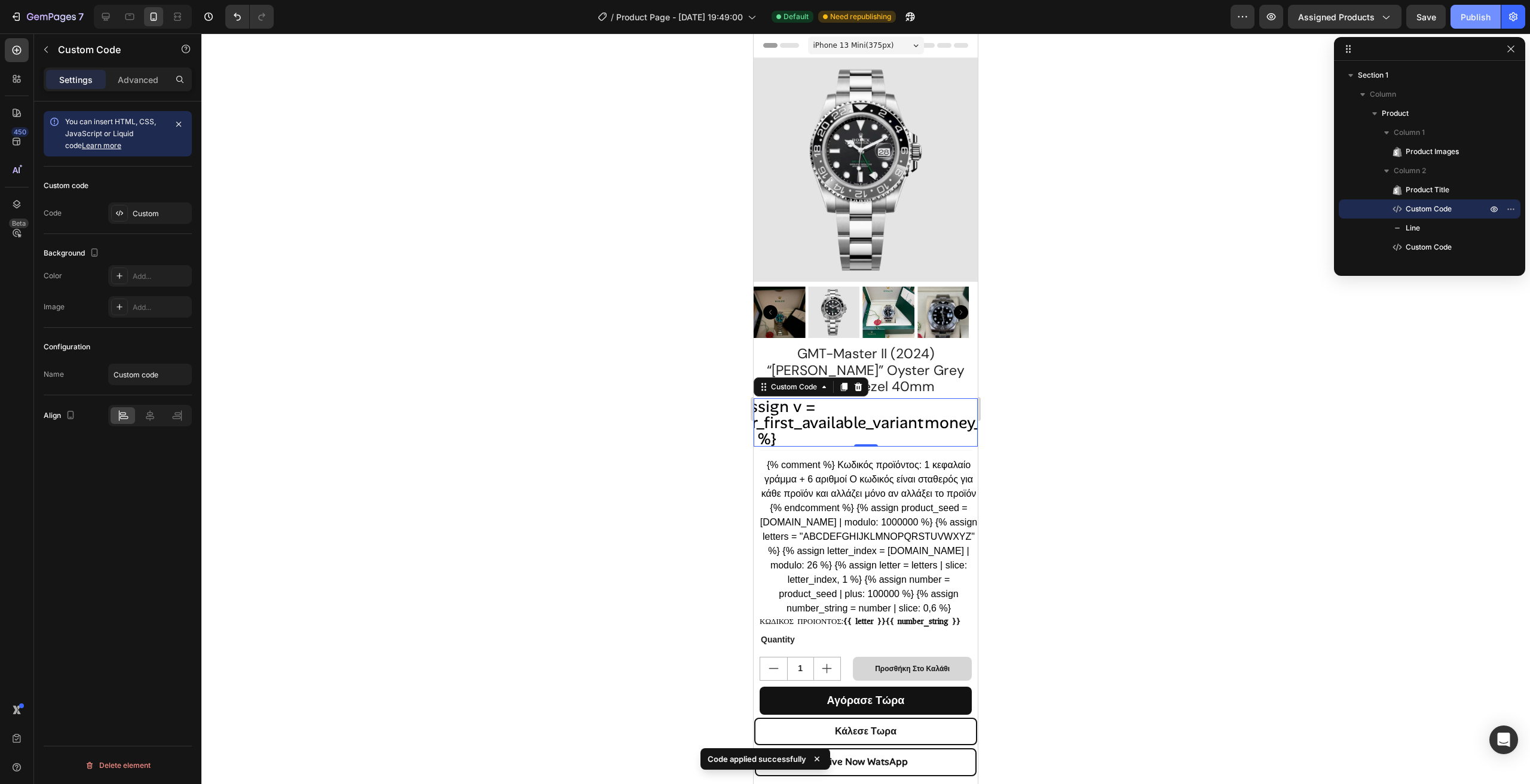
click at [1483, 17] on div "Publish" at bounding box center [1475, 17] width 30 height 12
click at [47, 21] on icon "button" at bounding box center [52, 17] width 49 height 10
